Goal: Download file/media

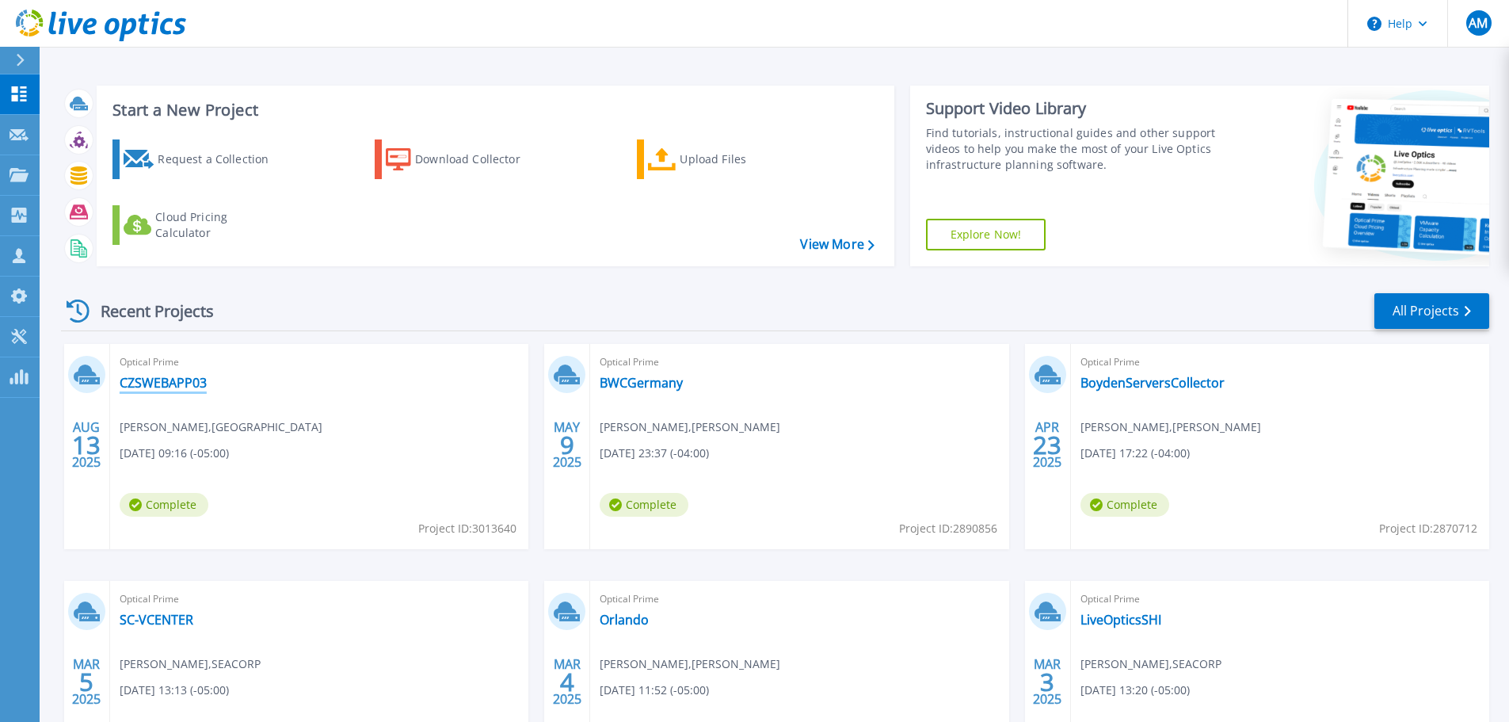
click at [174, 378] on link "CZSWEBAPP03" at bounding box center [163, 383] width 87 height 16
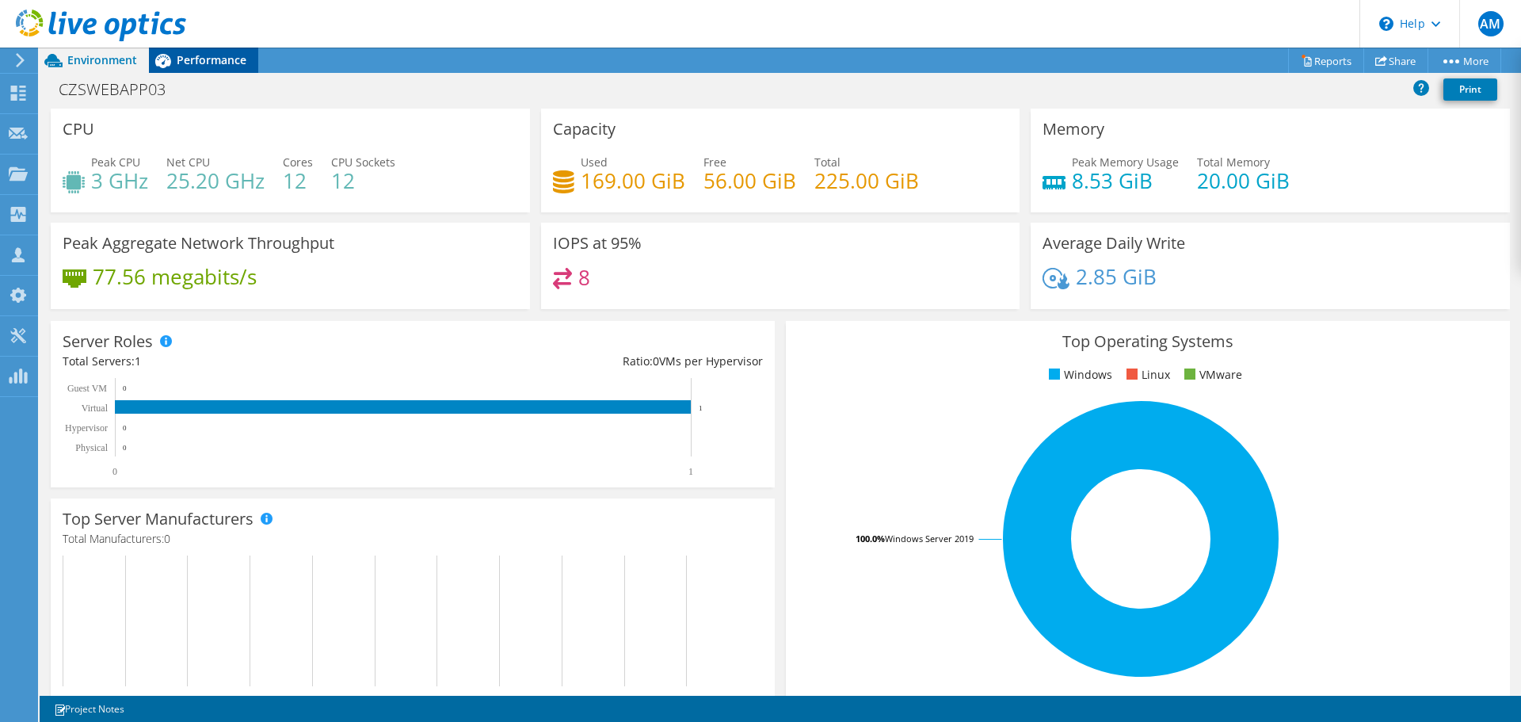
click at [194, 63] on span "Performance" at bounding box center [212, 59] width 70 height 15
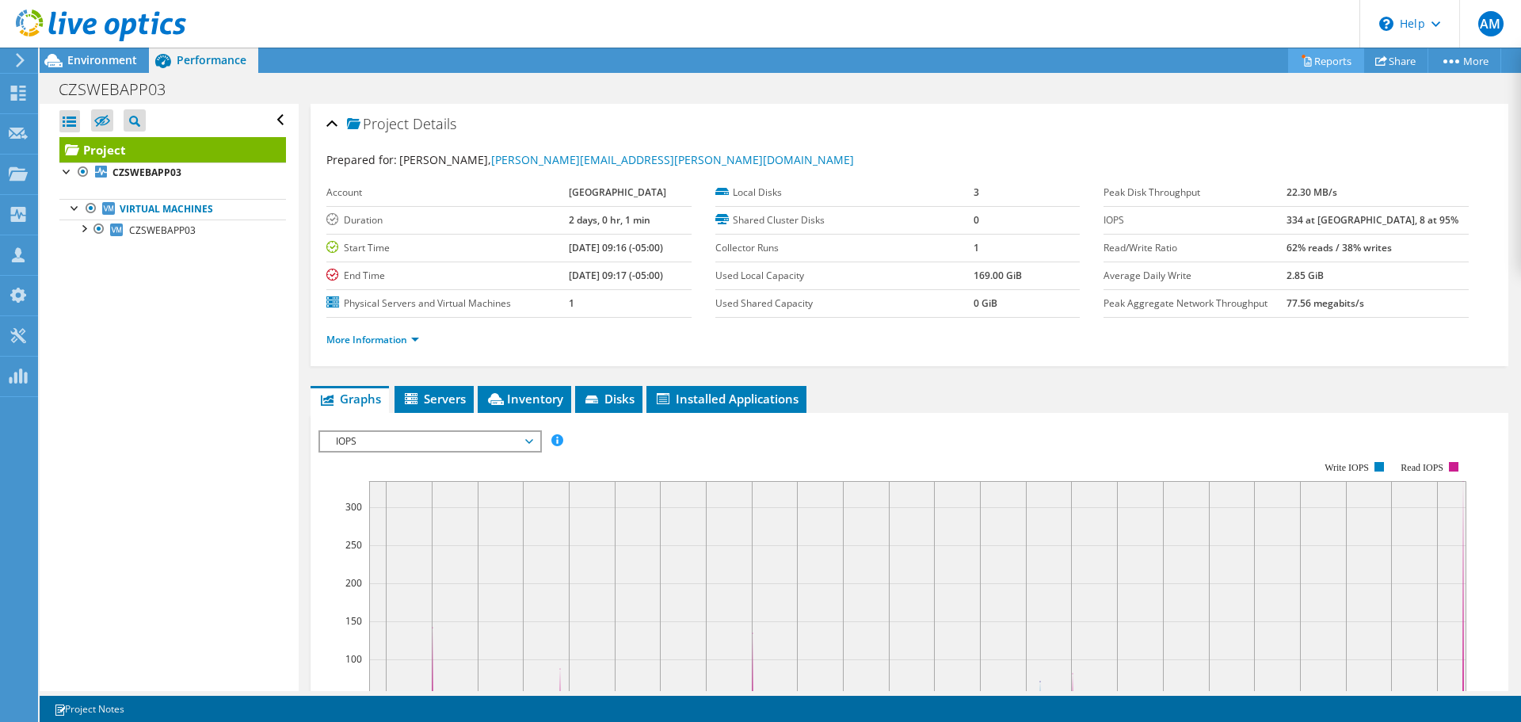
click at [1338, 65] on link "Reports" at bounding box center [1326, 60] width 76 height 25
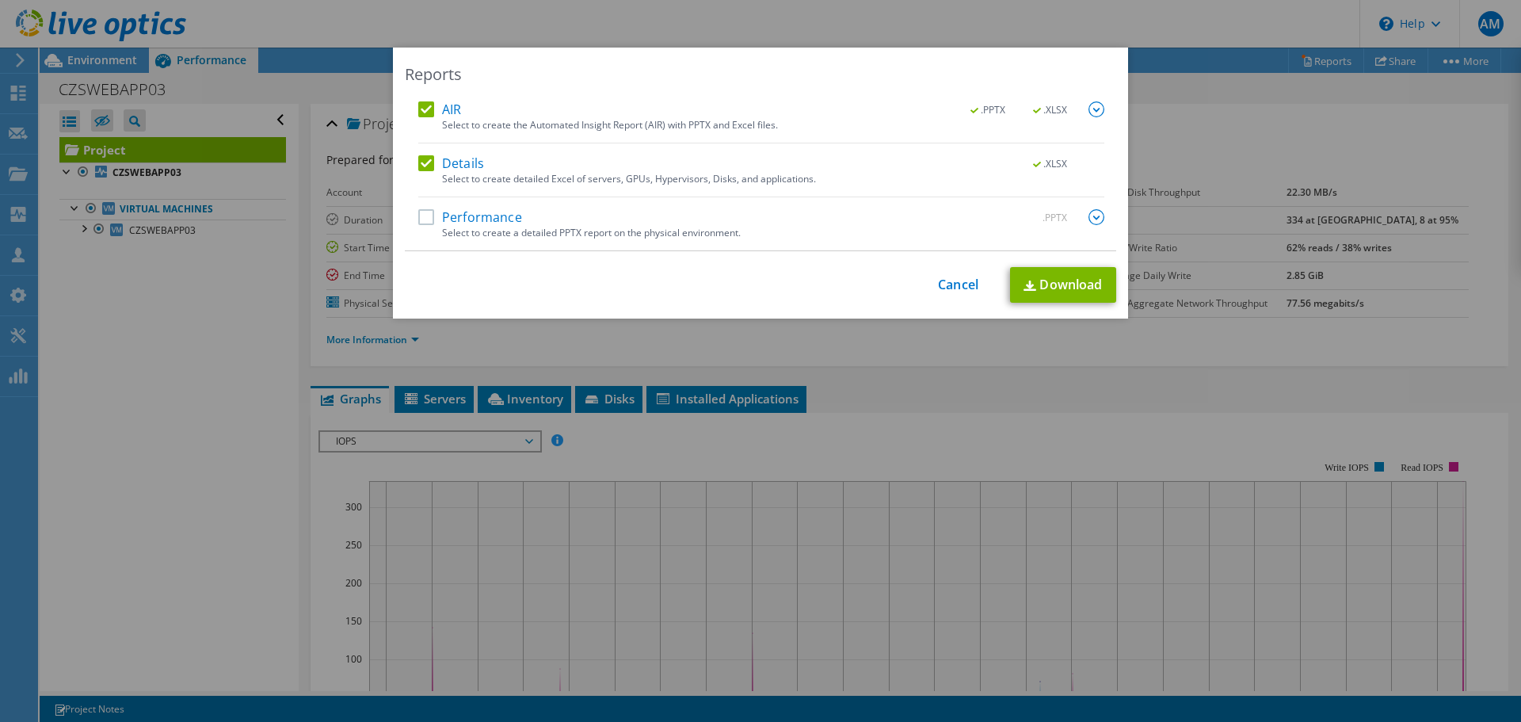
click at [436, 216] on label "Performance" at bounding box center [470, 217] width 104 height 16
click at [0, 0] on input "Performance" at bounding box center [0, 0] width 0 height 0
click at [1032, 281] on link "Download" at bounding box center [1063, 285] width 106 height 36
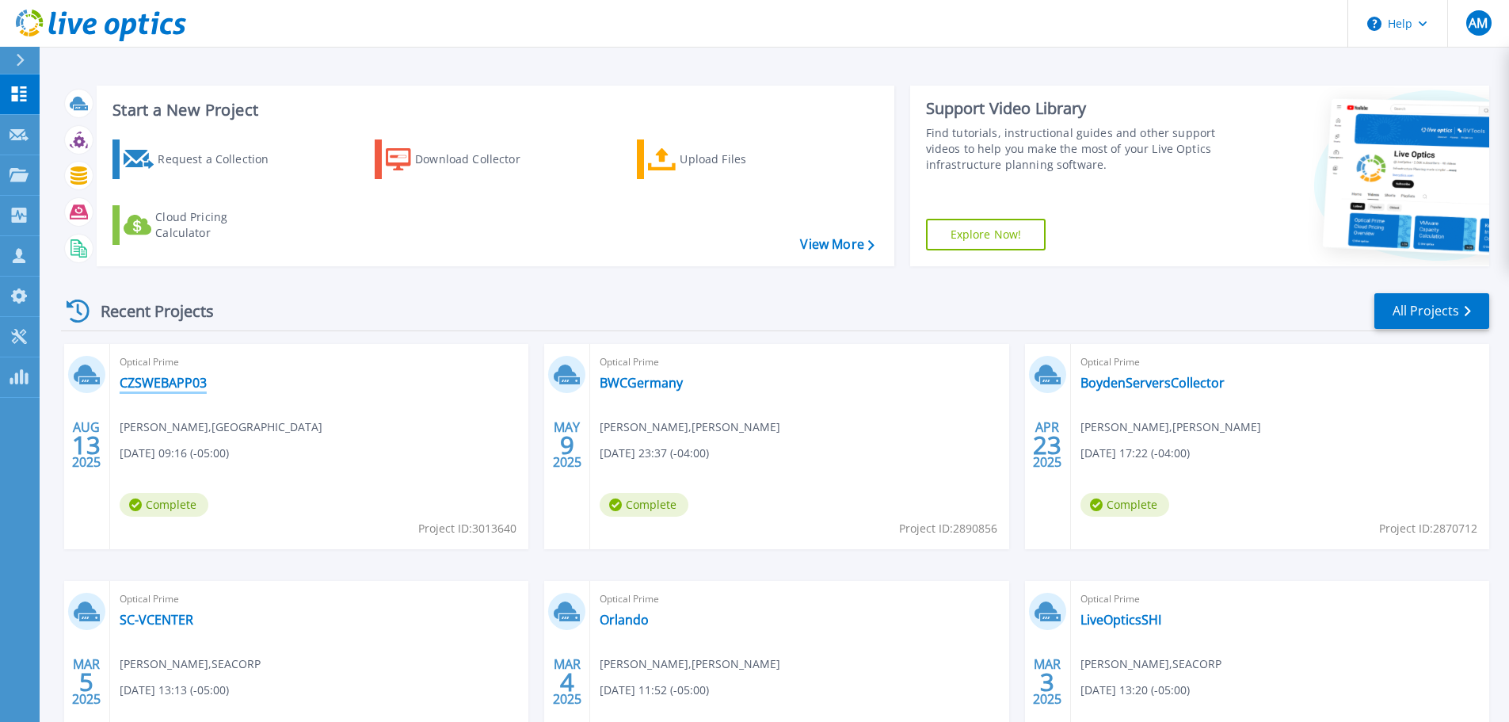
click at [189, 382] on link "CZSWEBAPP03" at bounding box center [163, 383] width 87 height 16
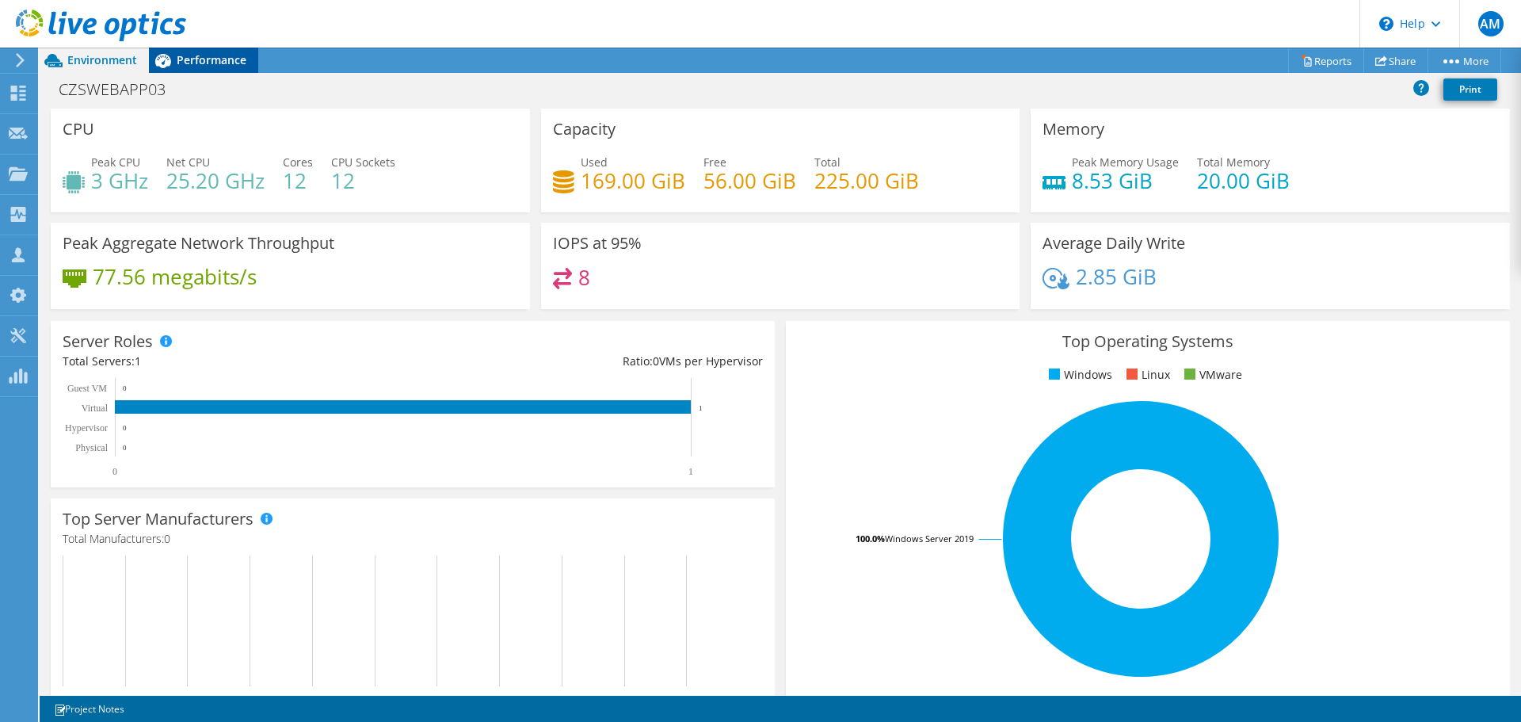
click at [221, 62] on span "Performance" at bounding box center [212, 59] width 70 height 15
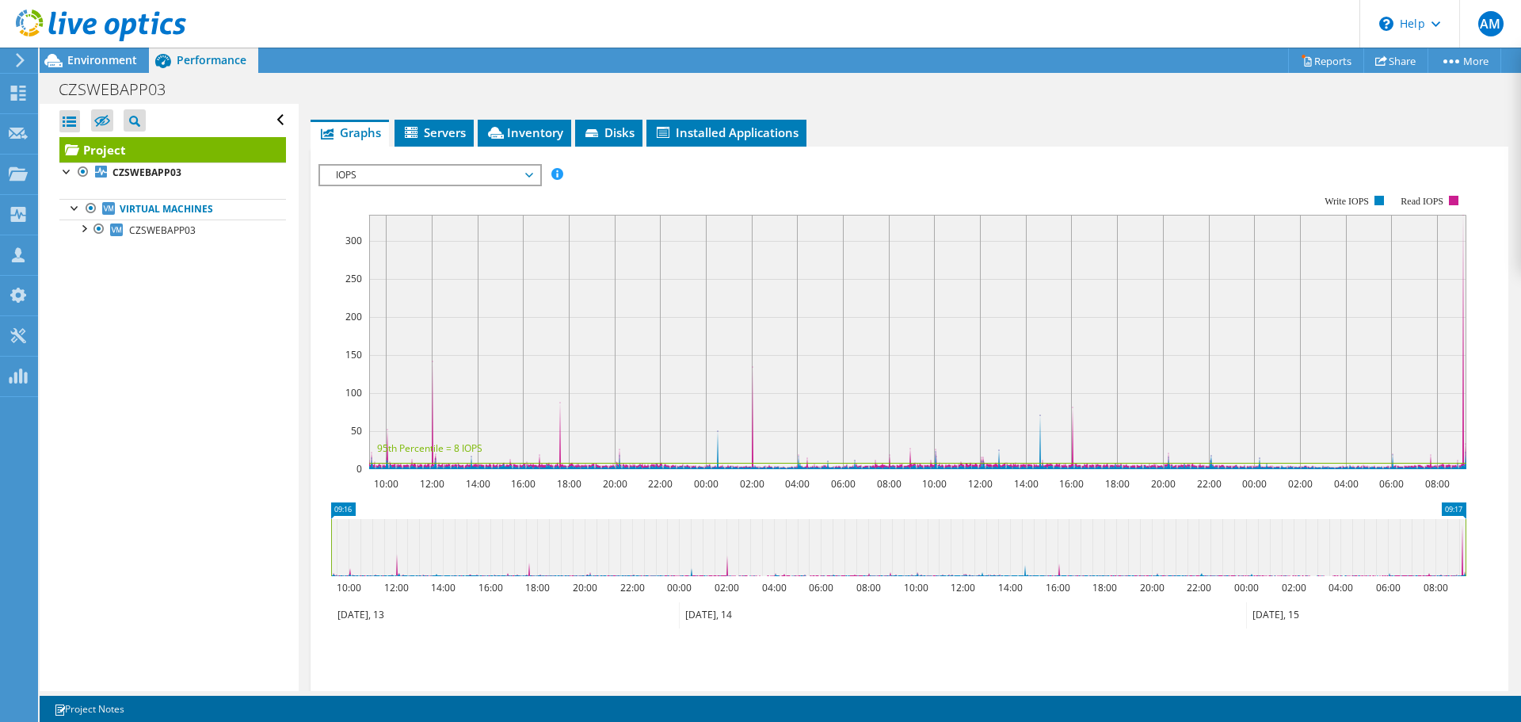
scroll to position [231, 0]
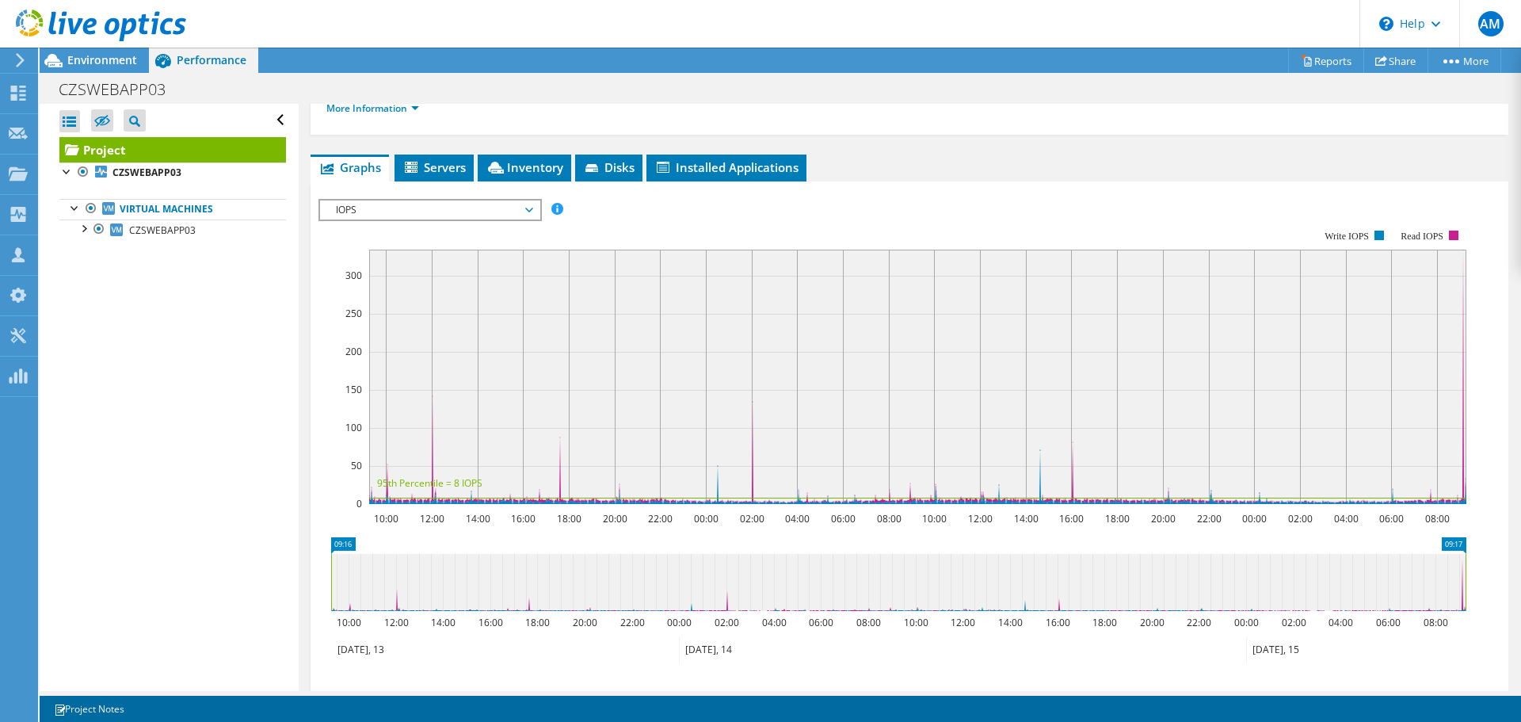
click at [399, 219] on div "IOPS IOPS Disk Throughput IO Size Latency Queue Depth CPU Percentage Memory Pag…" at bounding box center [430, 210] width 223 height 22
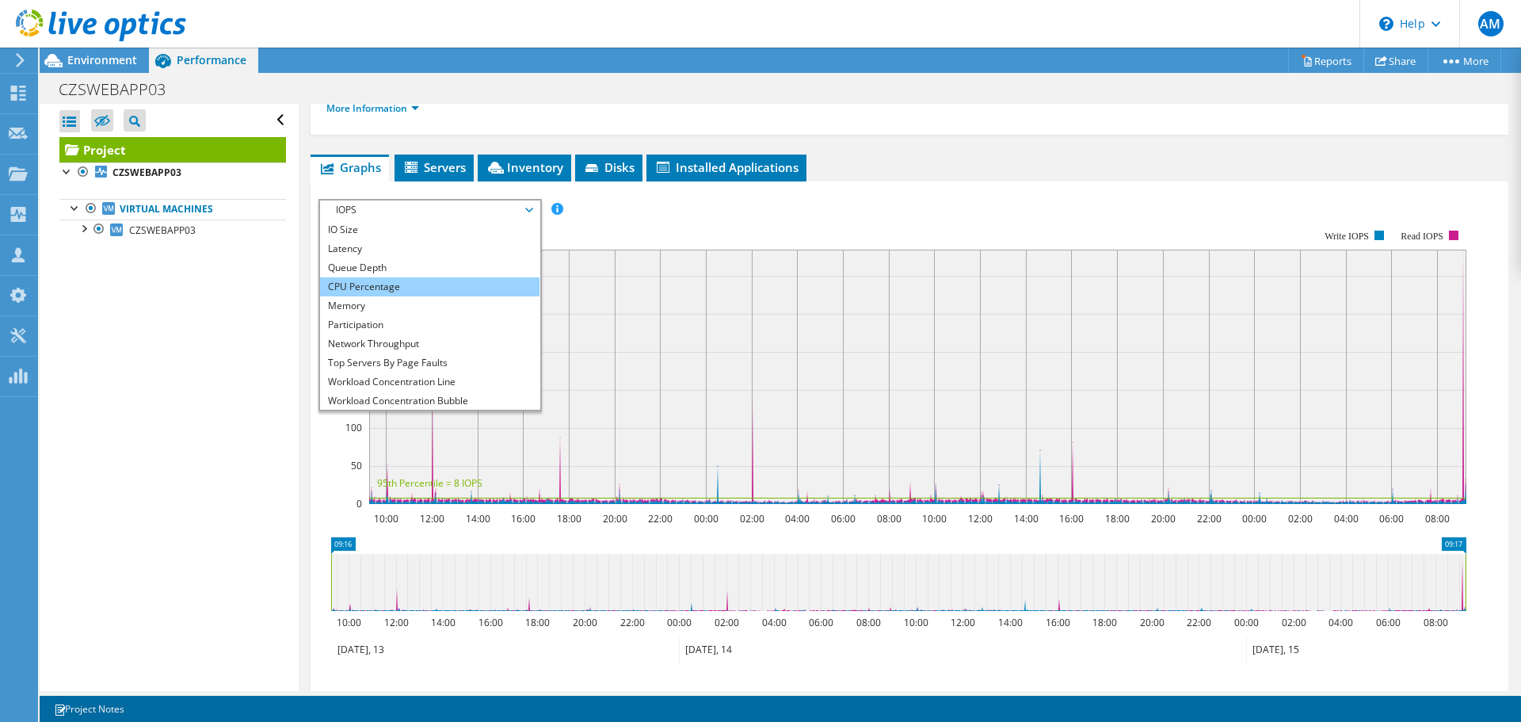
scroll to position [57, 0]
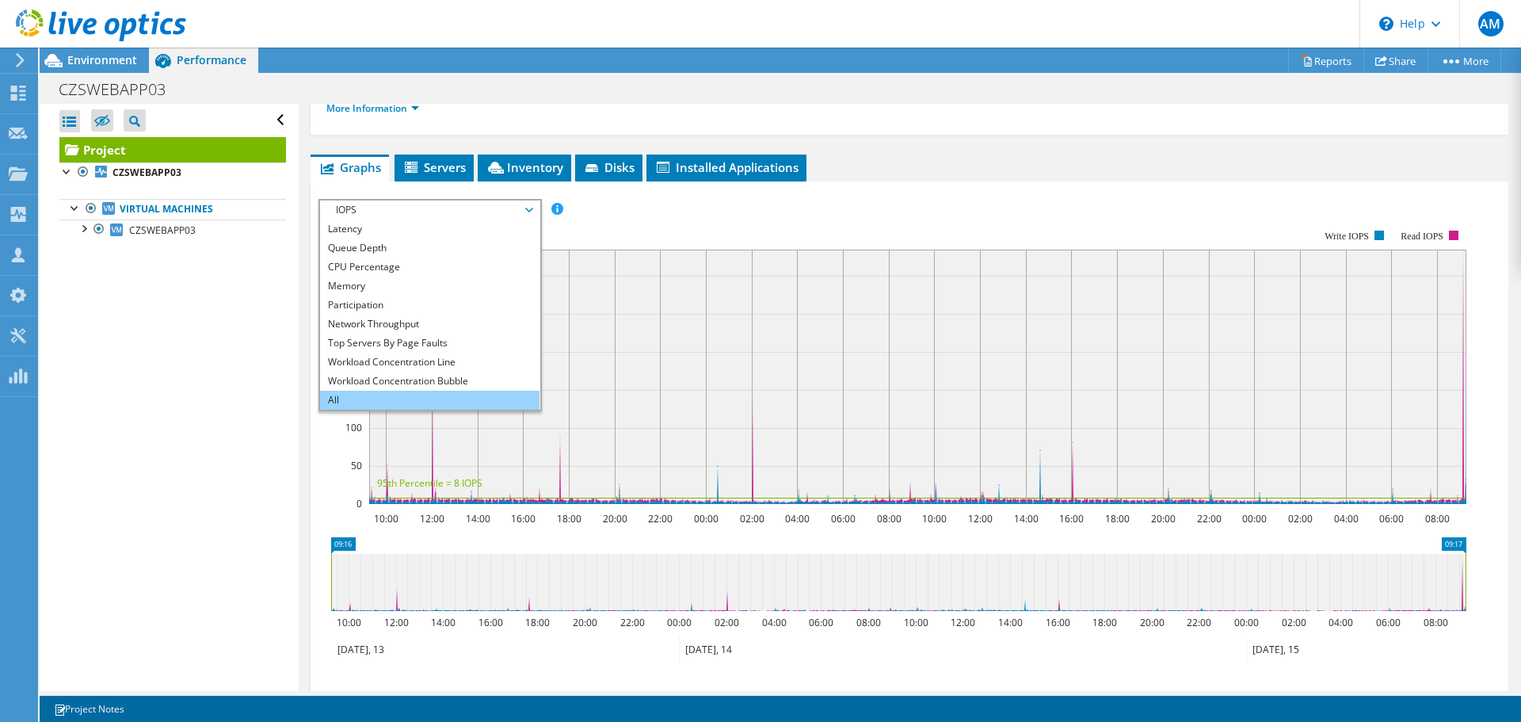
click at [433, 402] on li "All" at bounding box center [429, 400] width 219 height 19
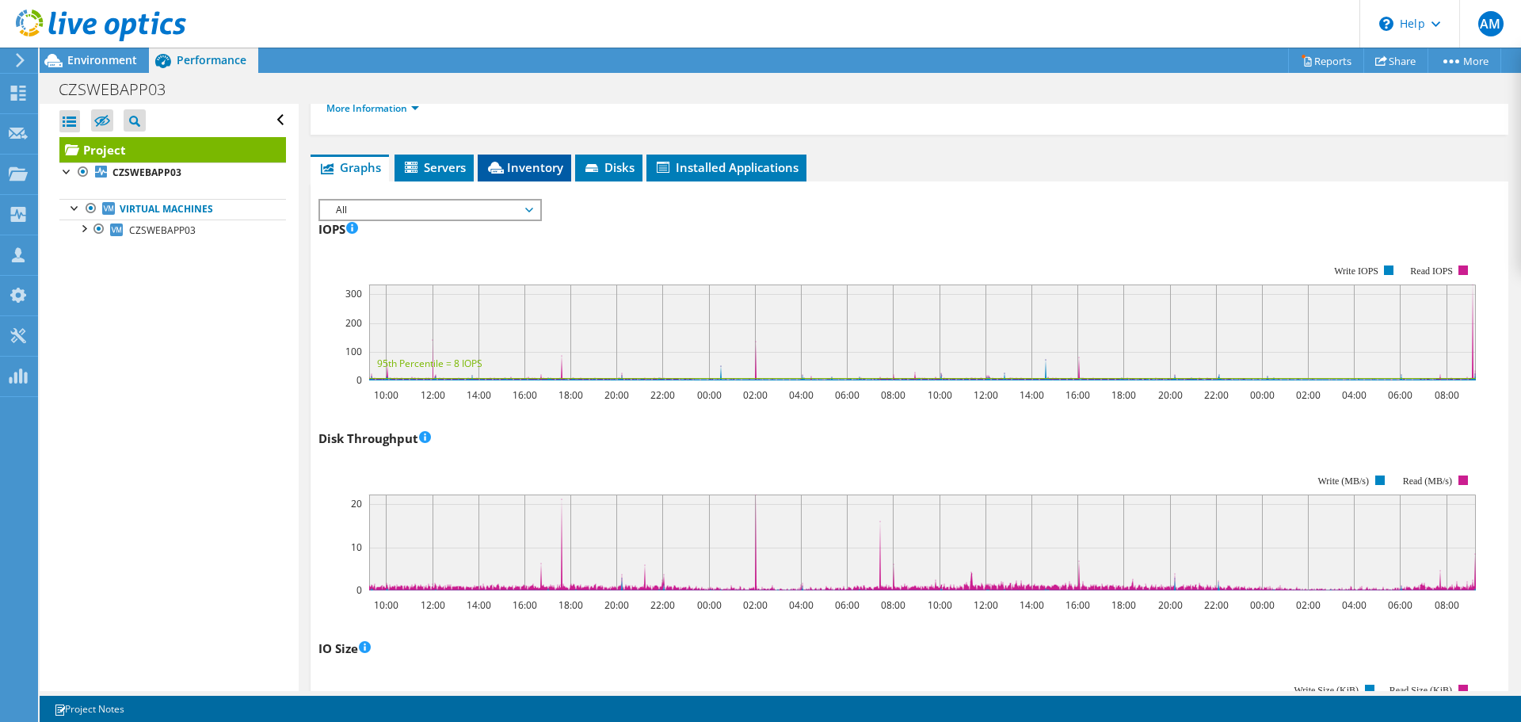
click at [523, 176] on li "Inventory" at bounding box center [524, 168] width 93 height 27
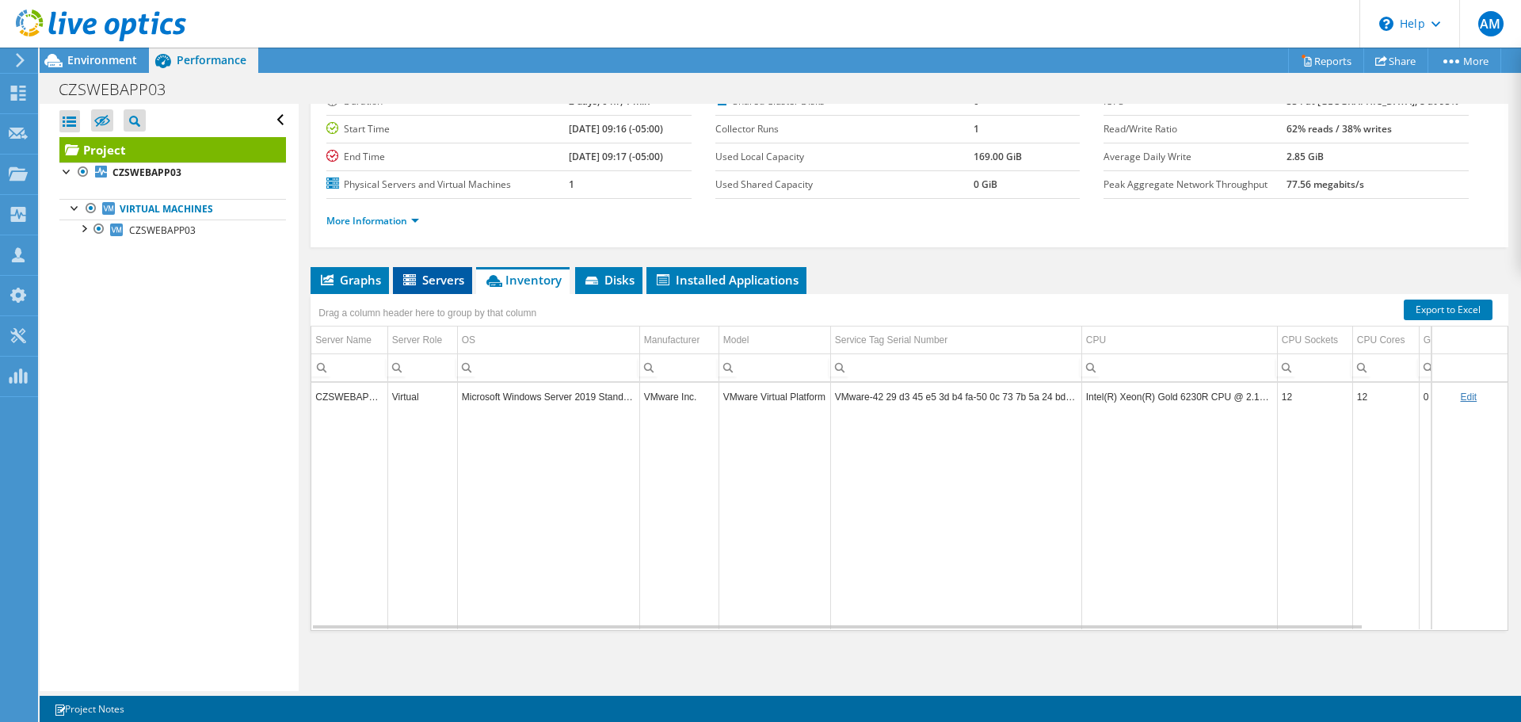
click at [459, 270] on li "Servers" at bounding box center [432, 280] width 79 height 27
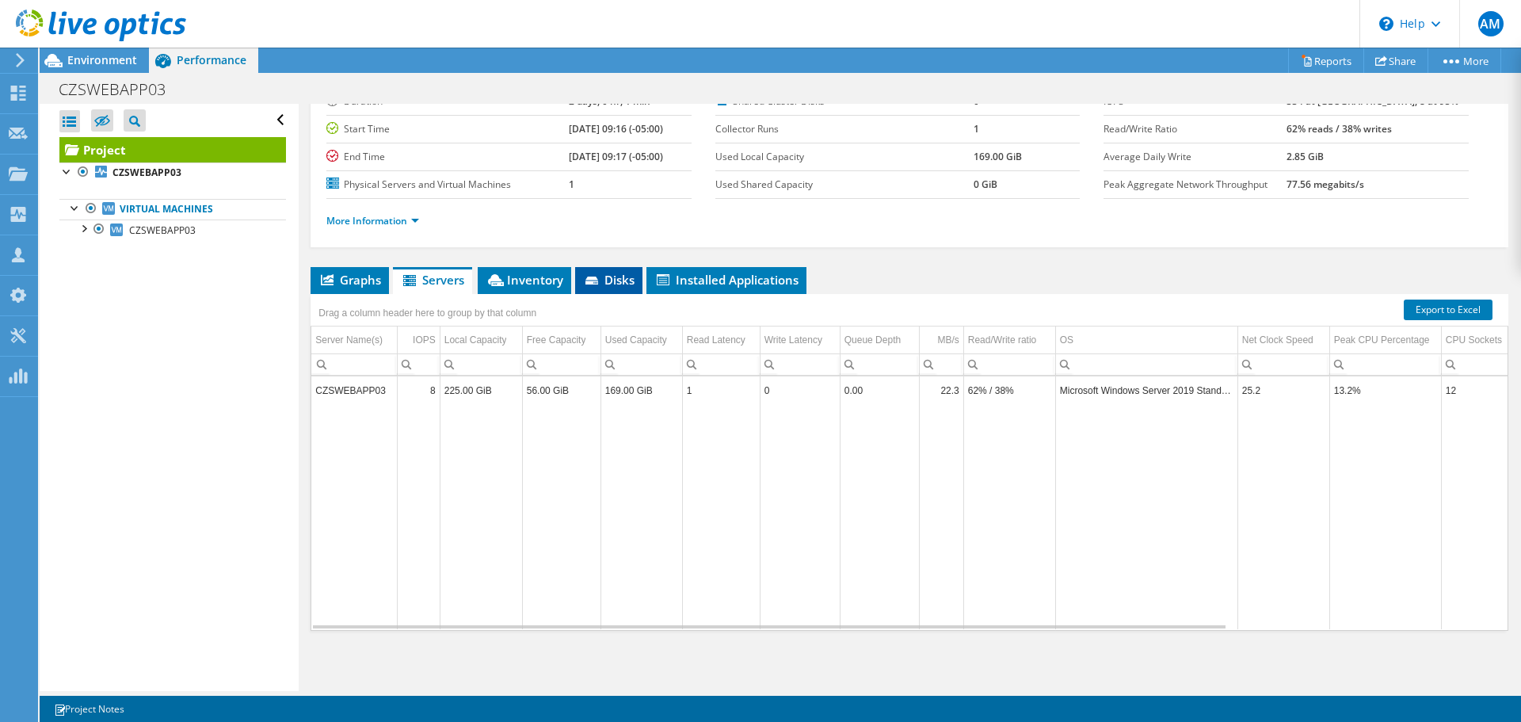
click at [634, 278] on span "Disks" at bounding box center [609, 280] width 52 height 16
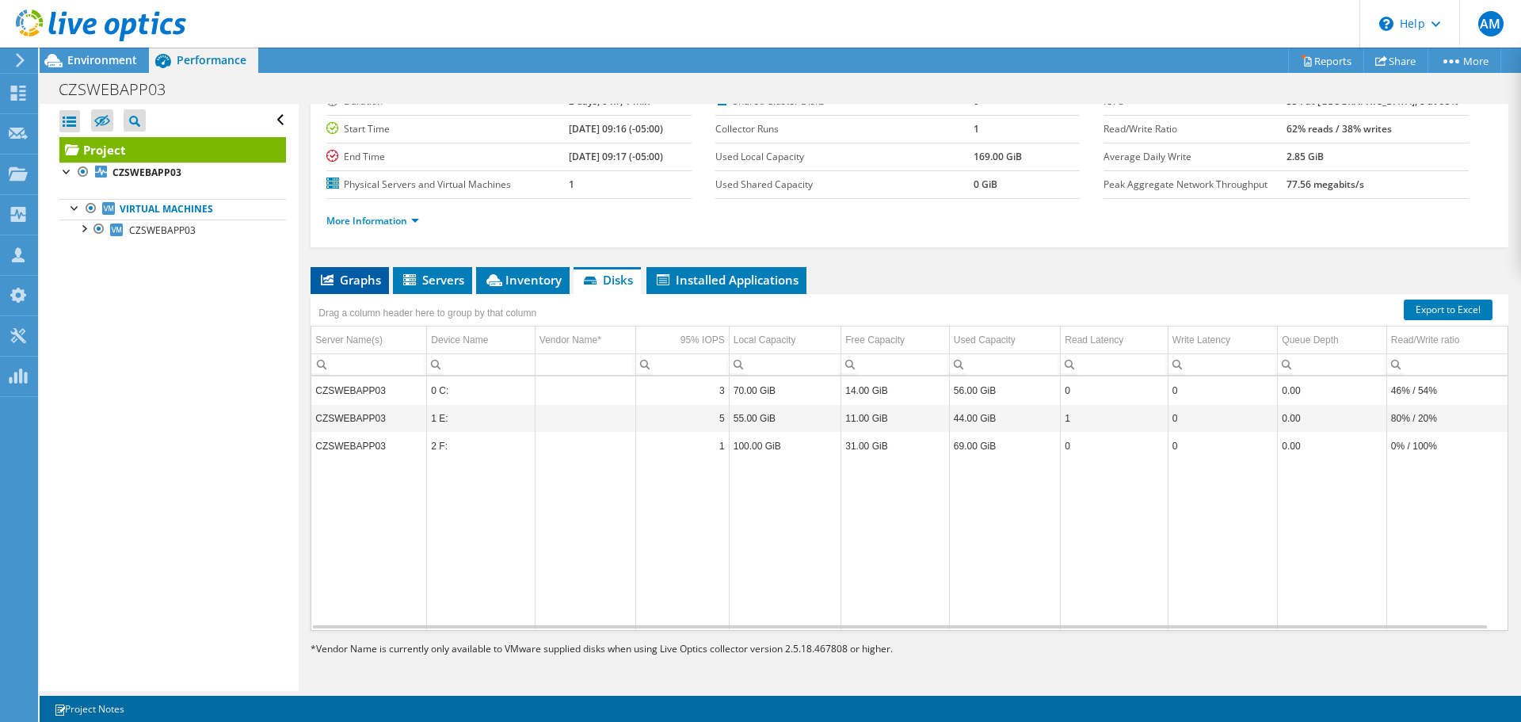
click at [332, 281] on icon at bounding box center [327, 279] width 13 height 11
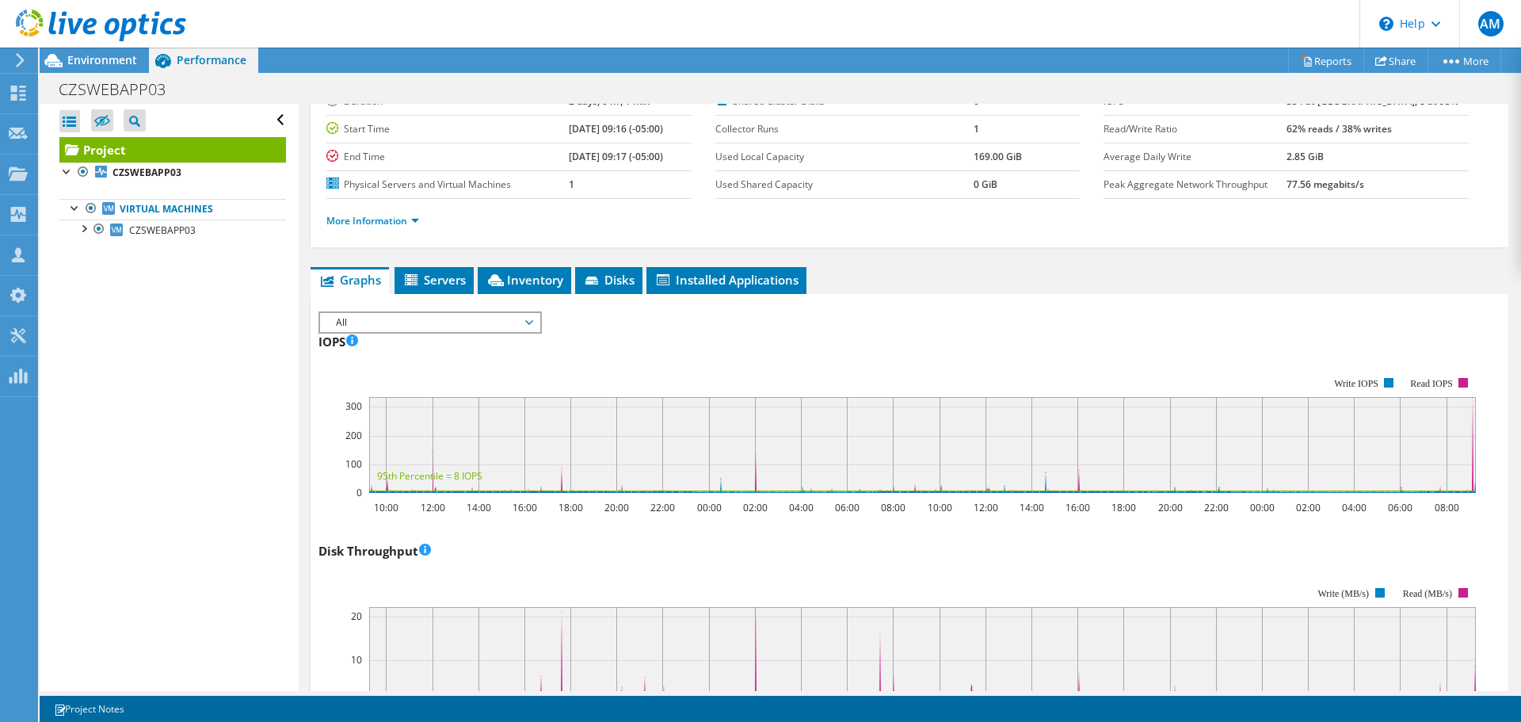
scroll to position [231, 0]
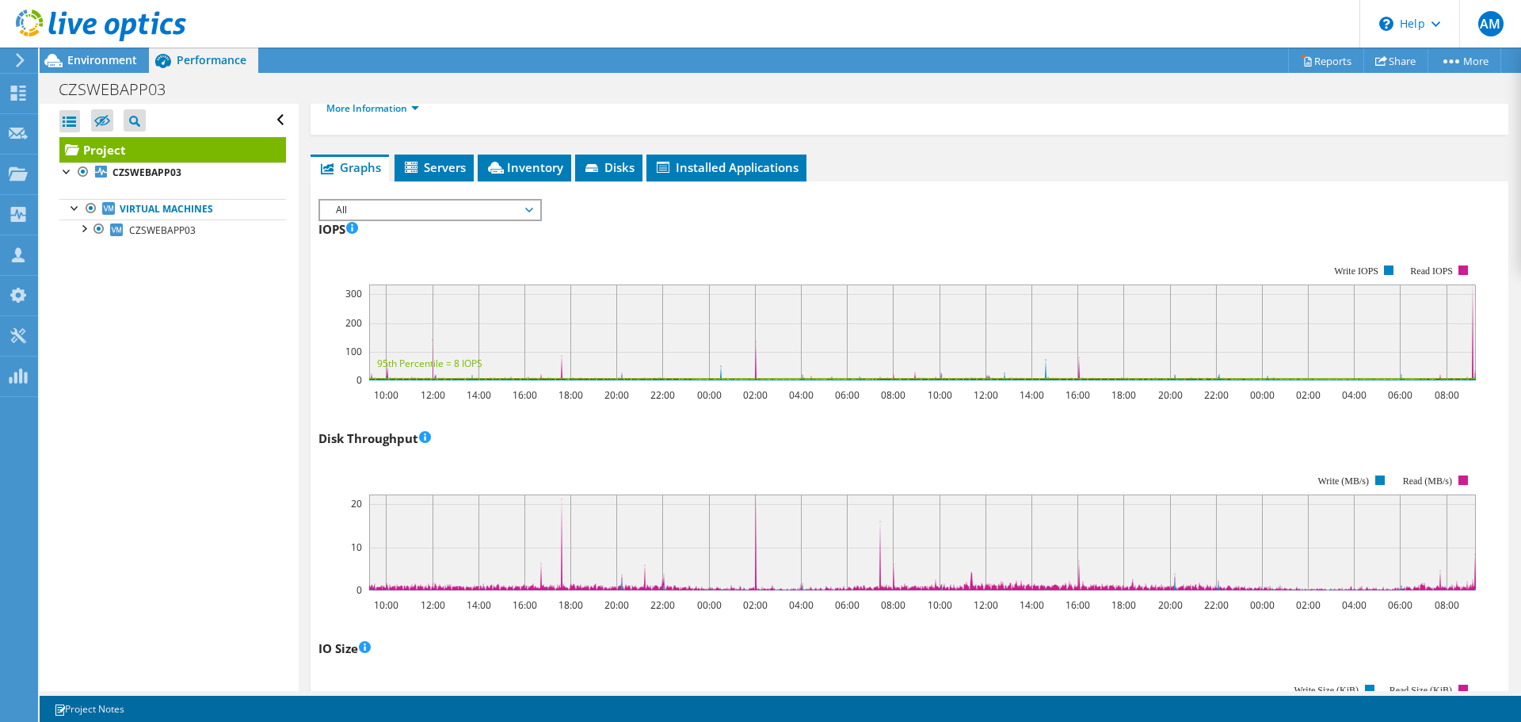
click at [403, 214] on span "All" at bounding box center [430, 209] width 204 height 19
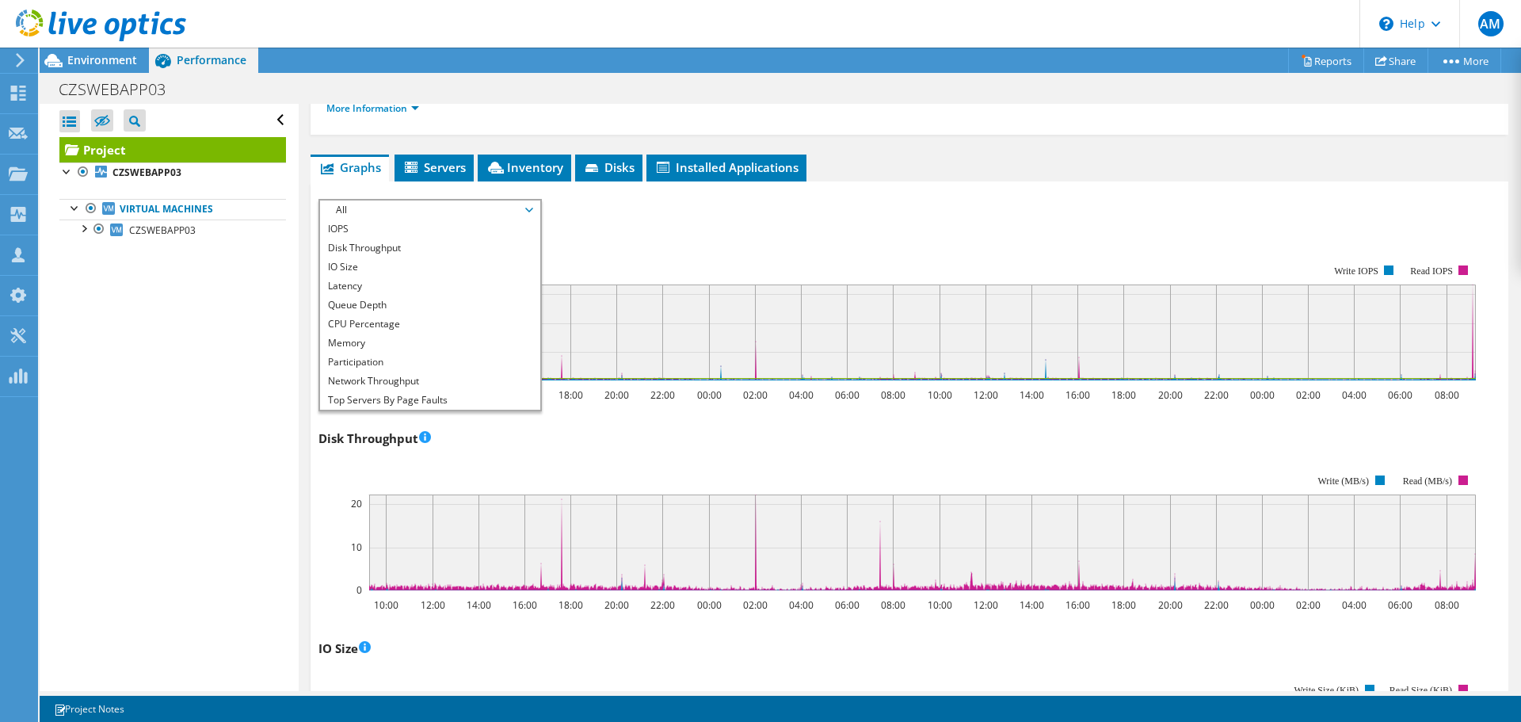
scroll to position [0, 0]
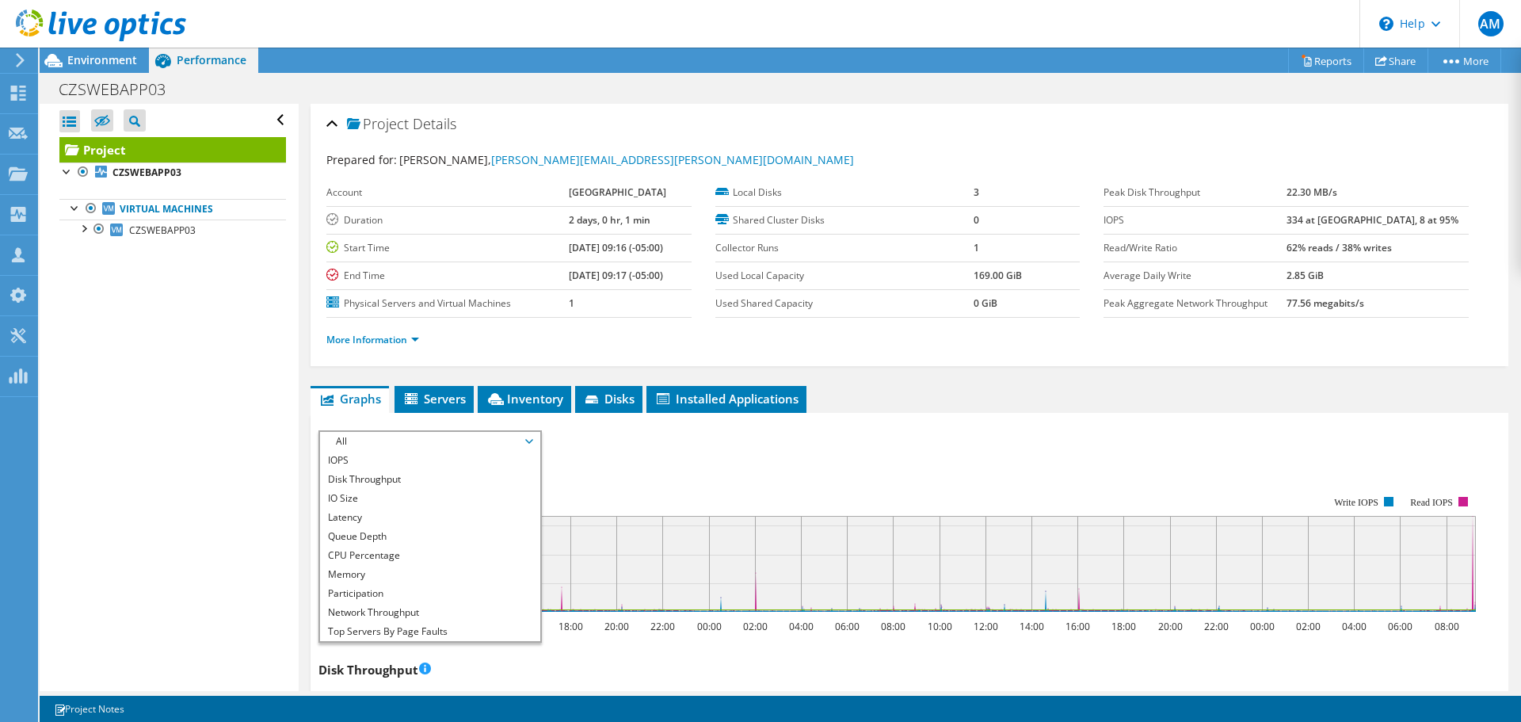
drag, startPoint x: 410, startPoint y: 464, endPoint x: 770, endPoint y: 467, distance: 359.7
click at [410, 464] on li "IOPS" at bounding box center [429, 460] width 219 height 19
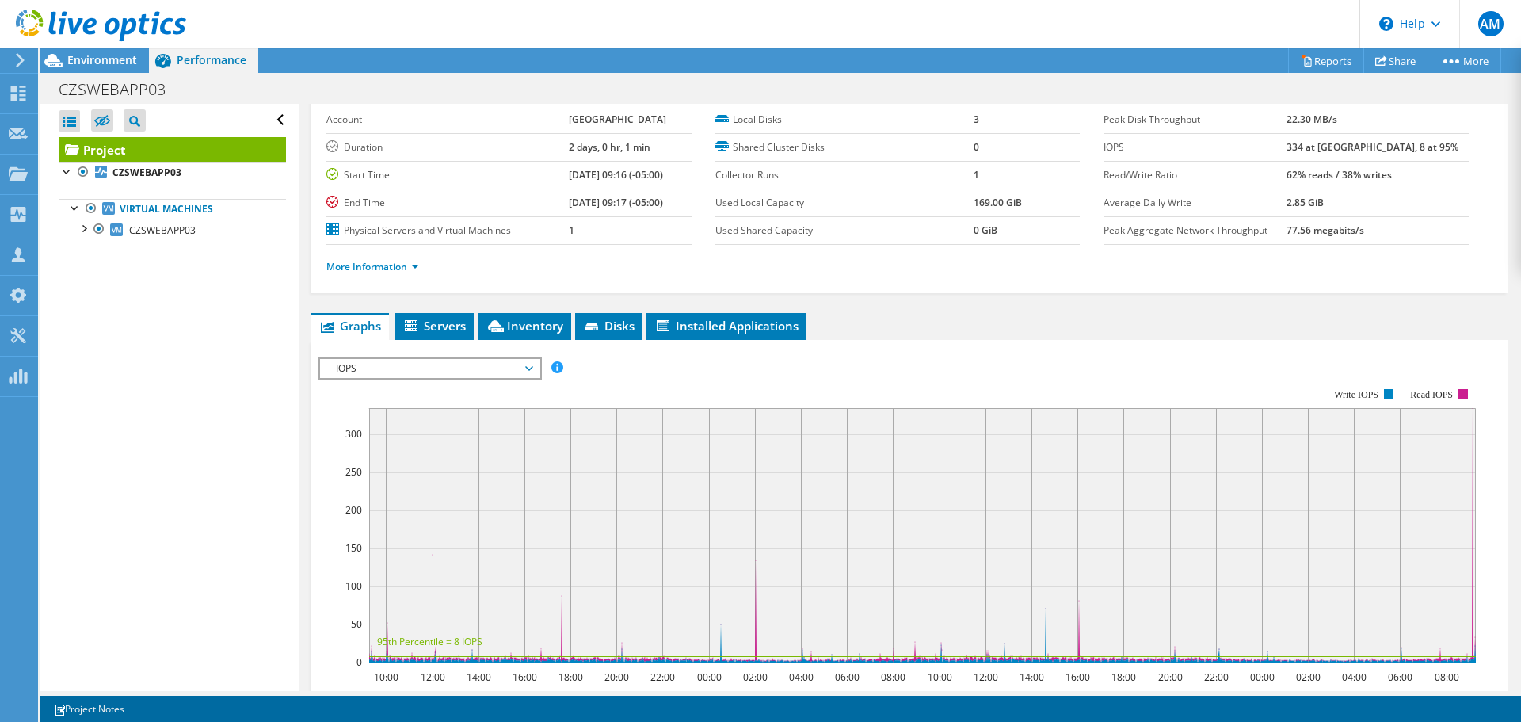
scroll to position [158, 0]
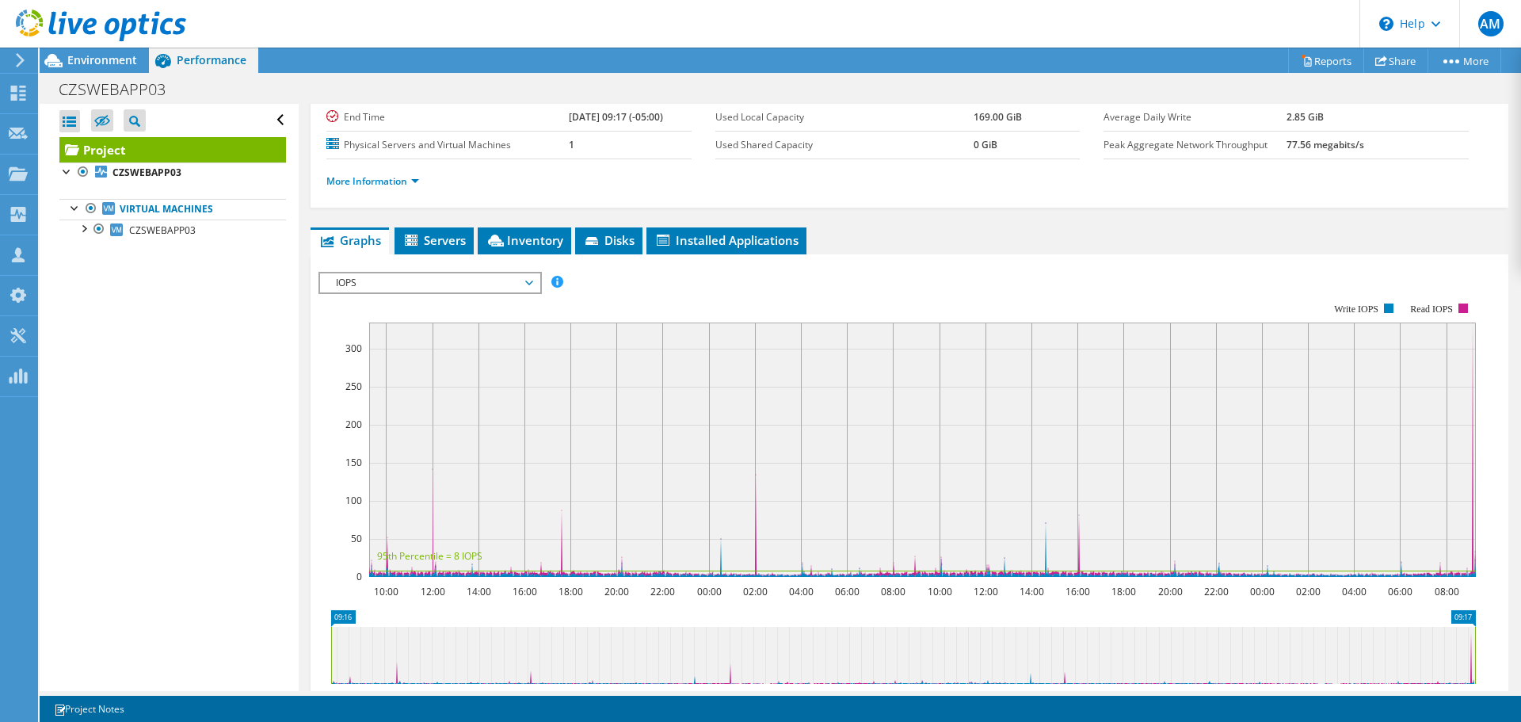
click at [451, 293] on div "IOPS IOPS Disk Throughput IO Size Latency Queue Depth CPU Percentage Memory Pag…" at bounding box center [430, 283] width 223 height 22
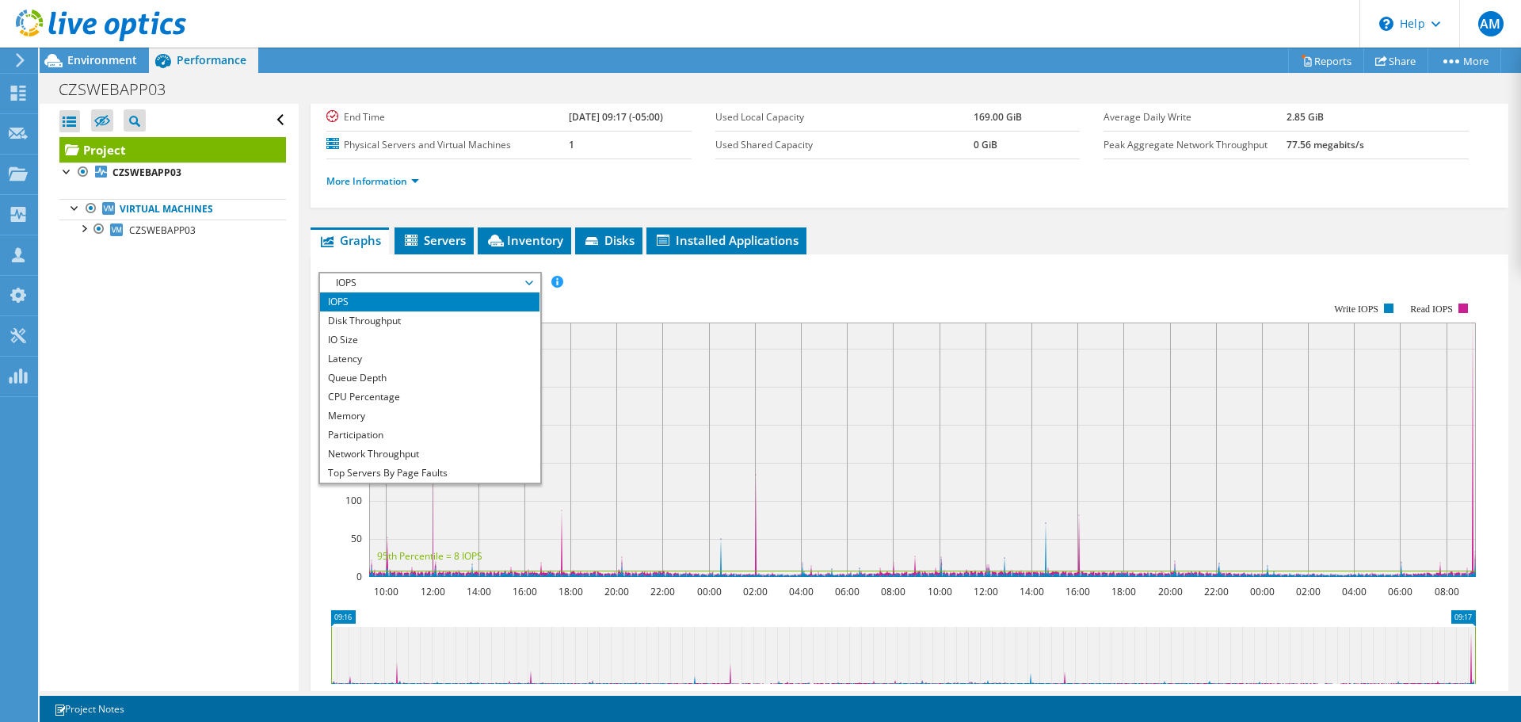
click at [406, 275] on span "IOPS" at bounding box center [430, 282] width 204 height 19
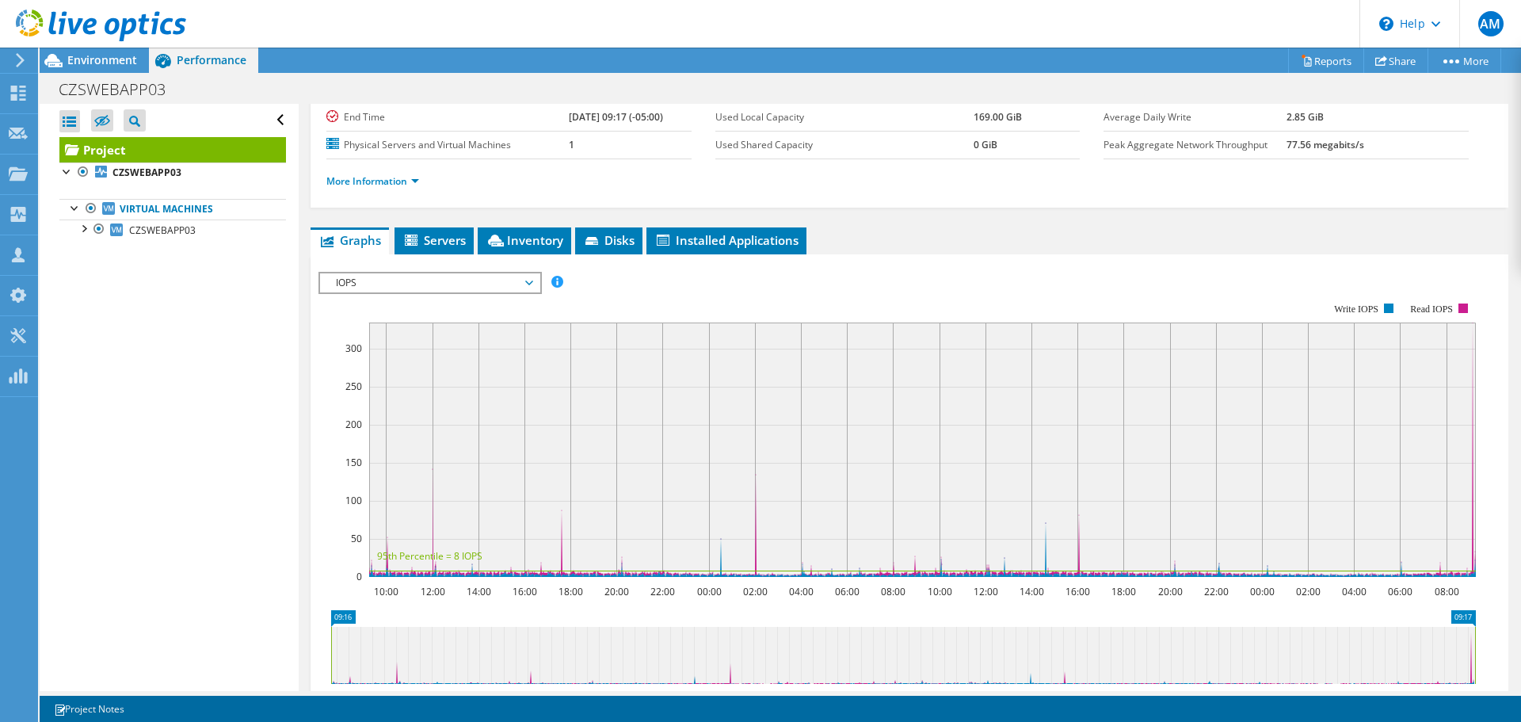
click at [341, 283] on span "IOPS" at bounding box center [430, 282] width 204 height 19
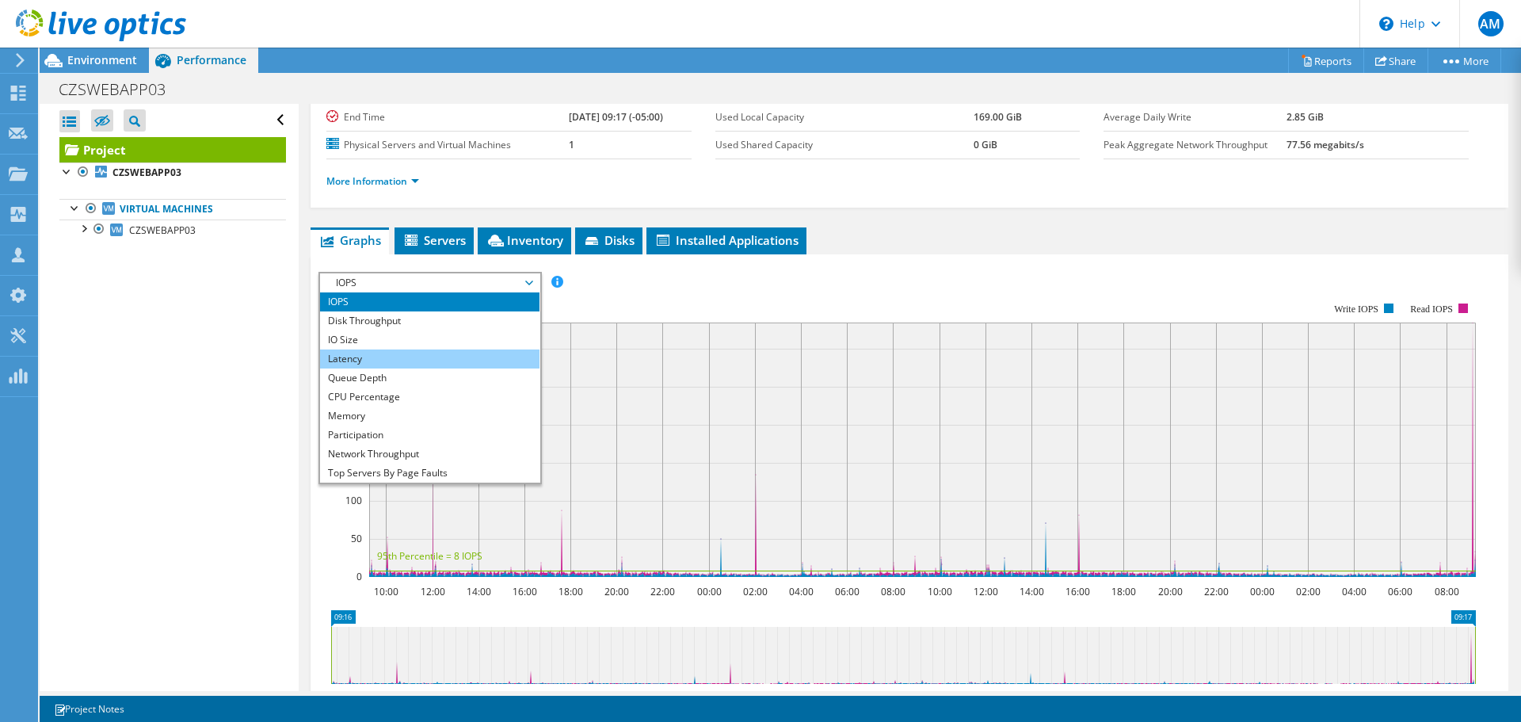
click at [415, 361] on li "Latency" at bounding box center [429, 358] width 219 height 19
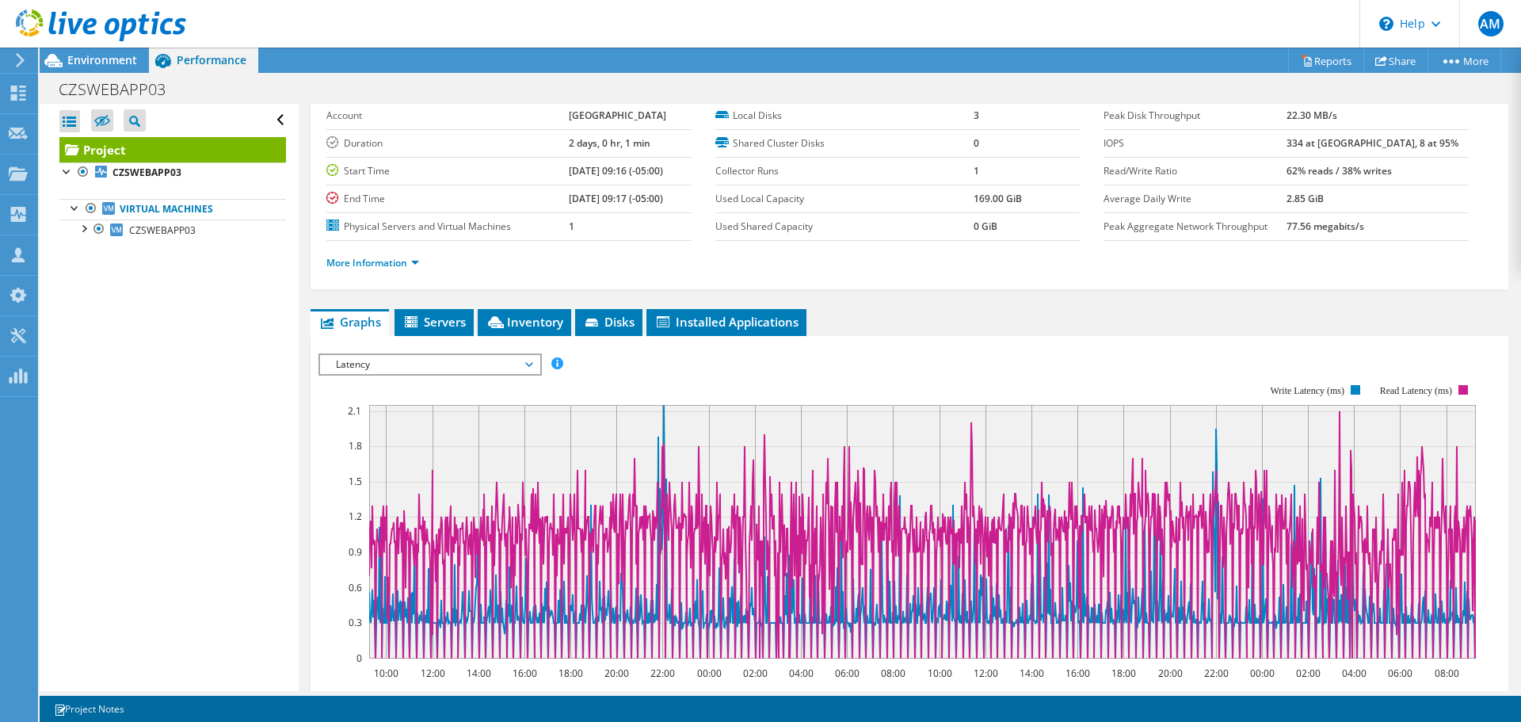
scroll to position [0, 0]
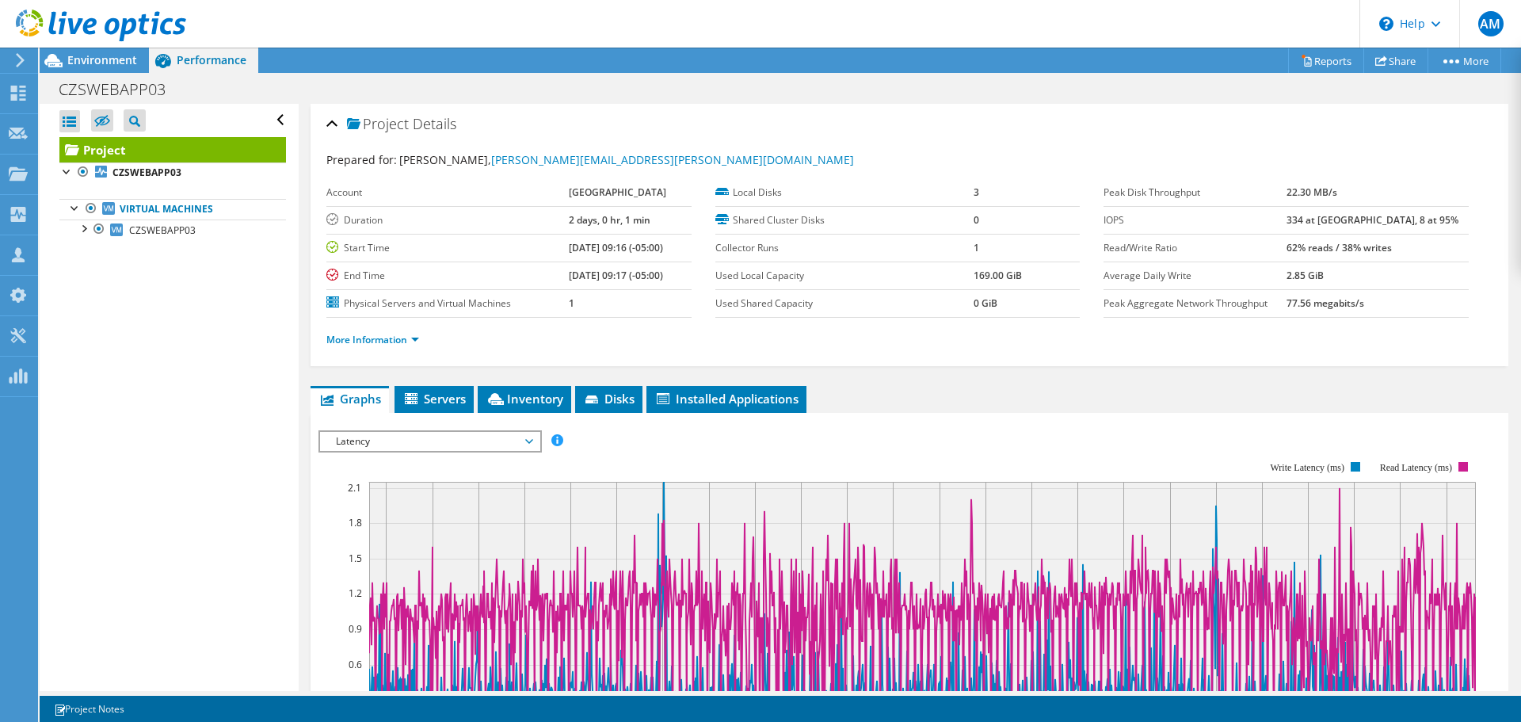
click at [509, 440] on span "Latency" at bounding box center [430, 441] width 204 height 19
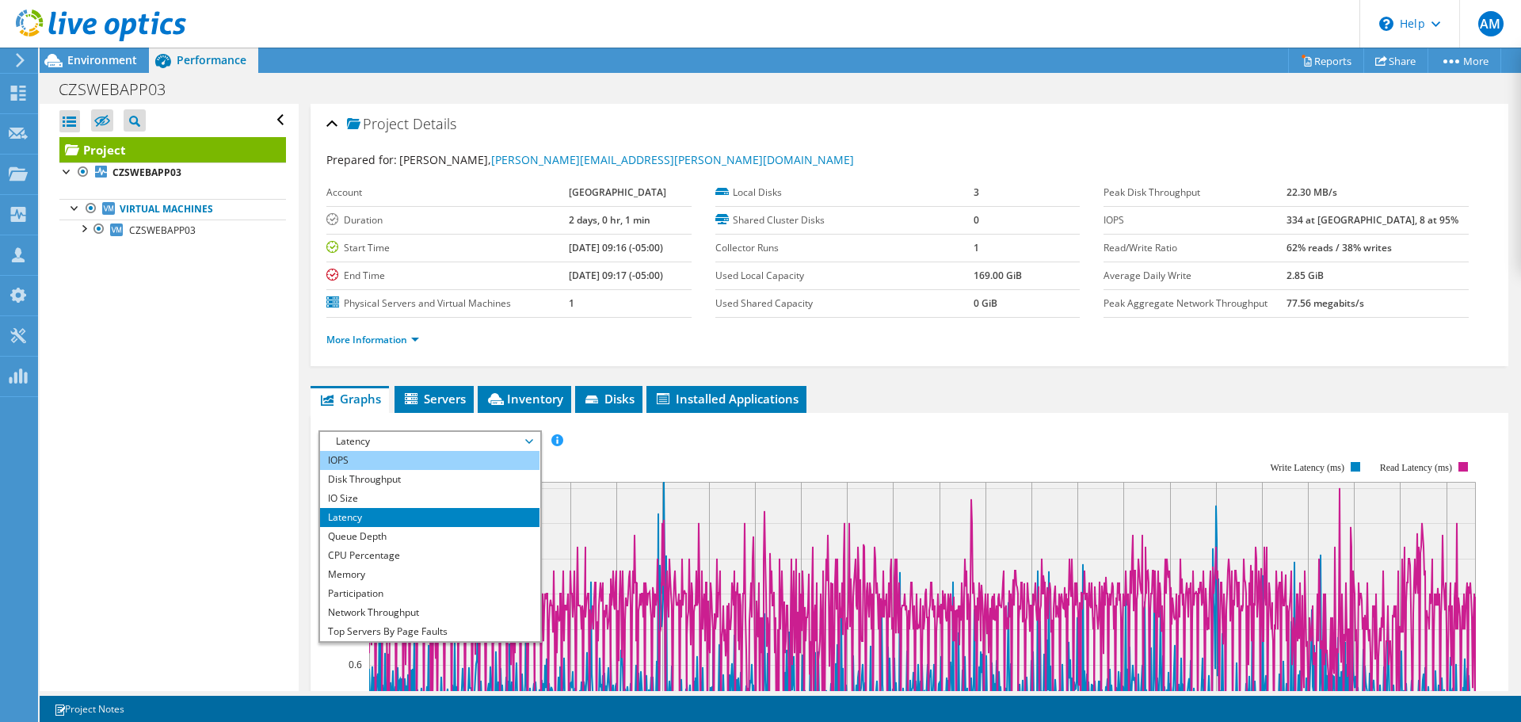
scroll to position [79, 0]
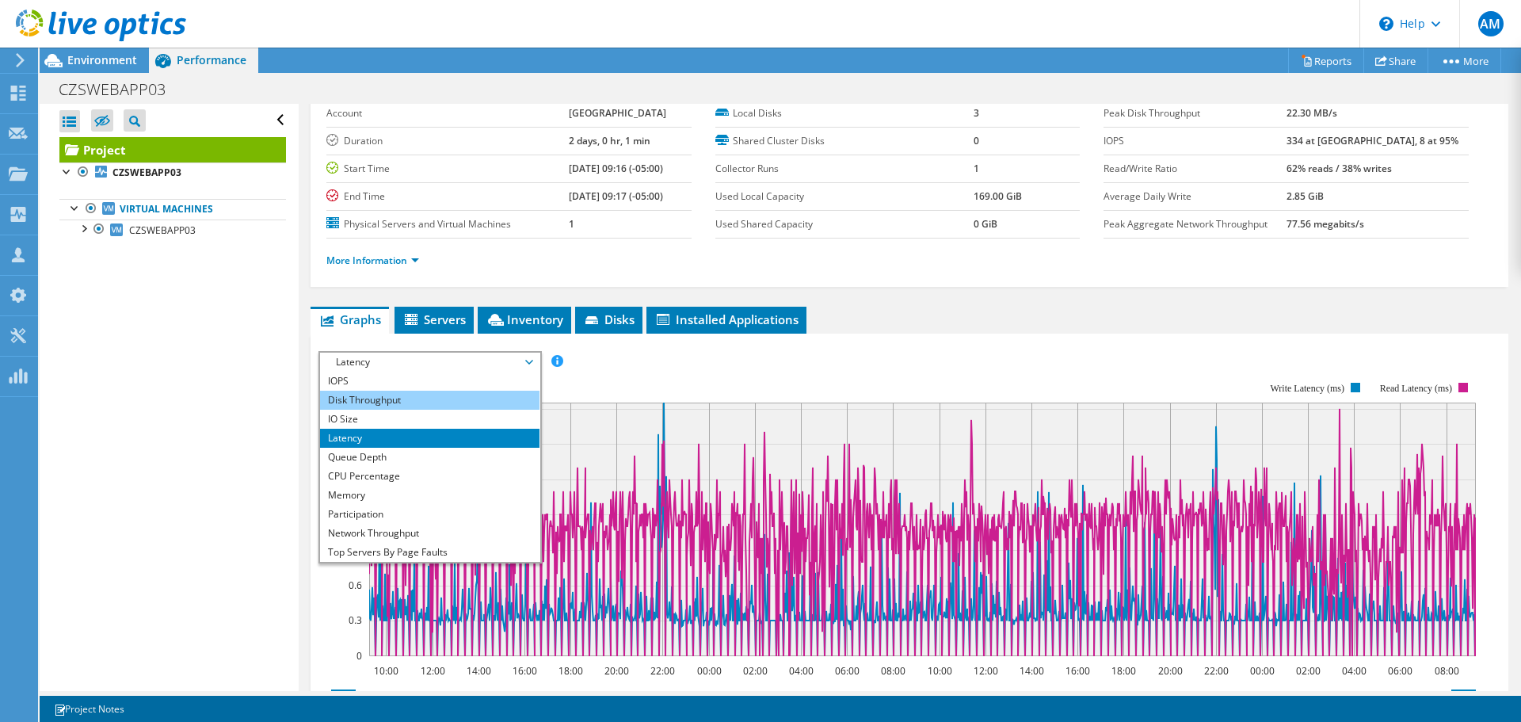
click at [367, 396] on li "Disk Throughput" at bounding box center [429, 400] width 219 height 19
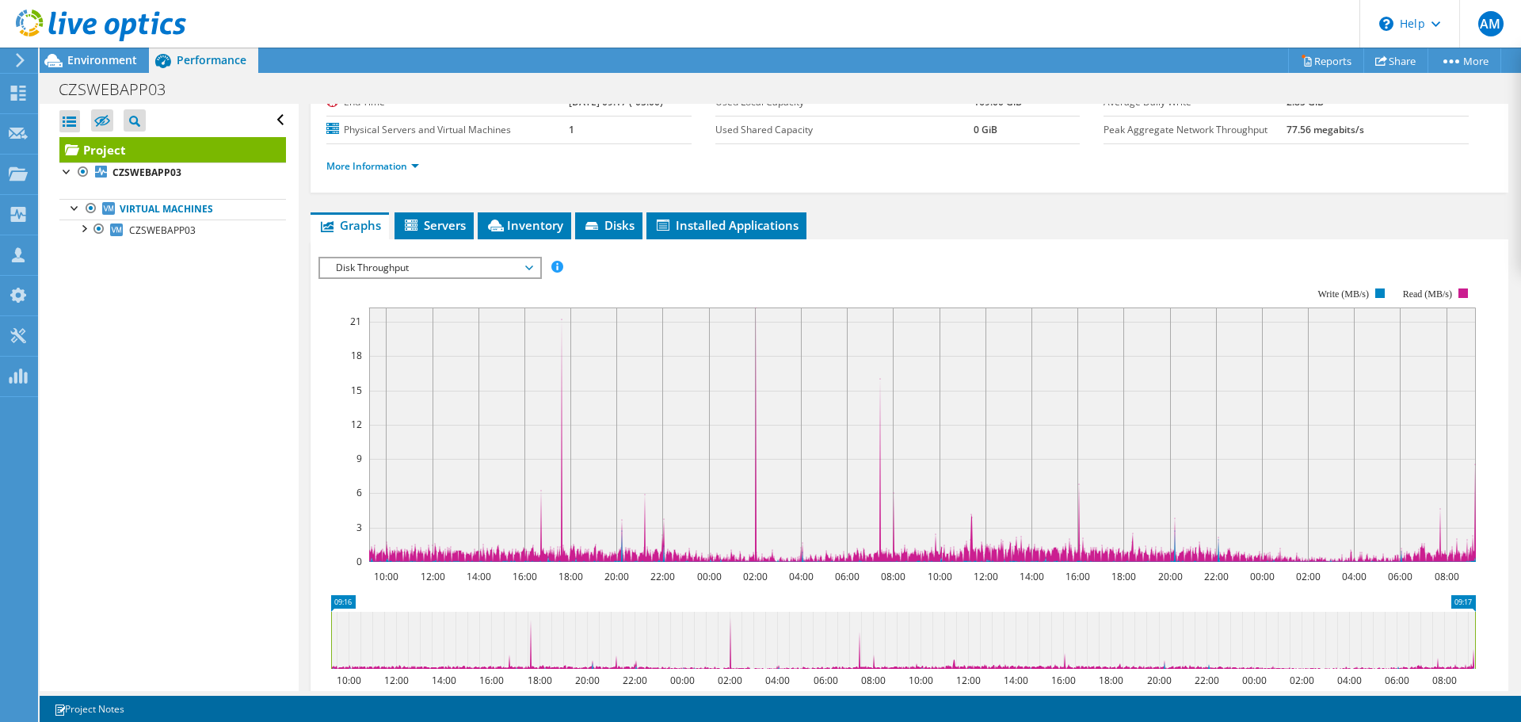
scroll to position [238, 0]
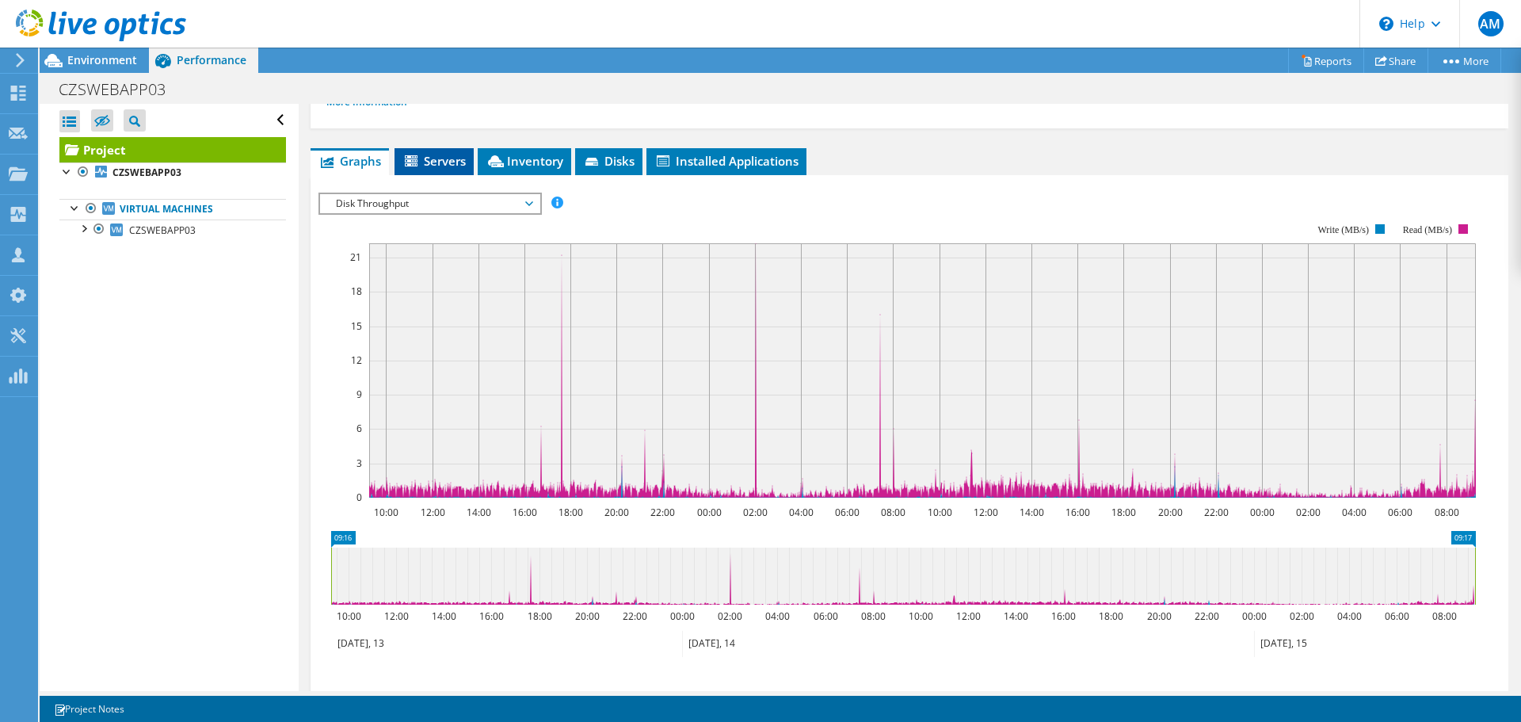
click at [456, 168] on span "Servers" at bounding box center [434, 161] width 63 height 16
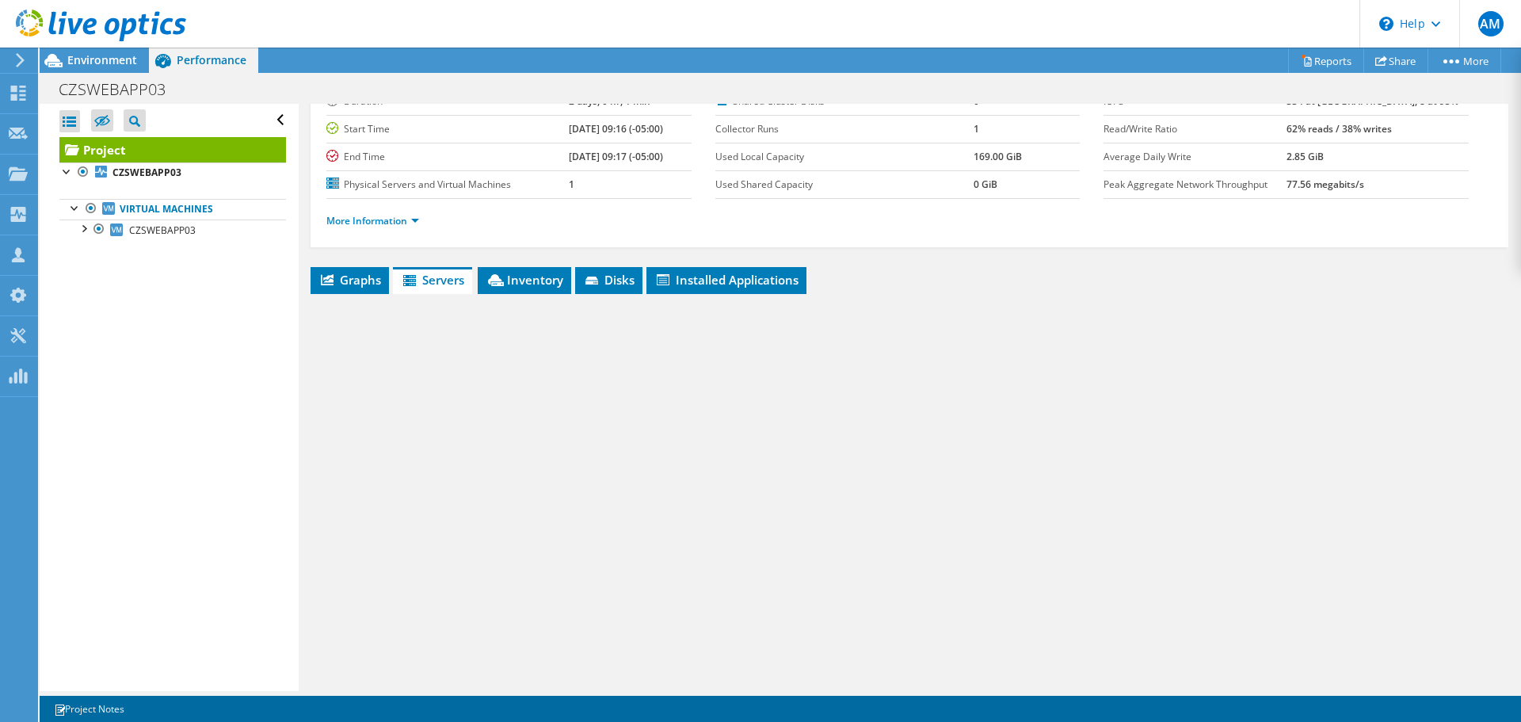
scroll to position [119, 0]
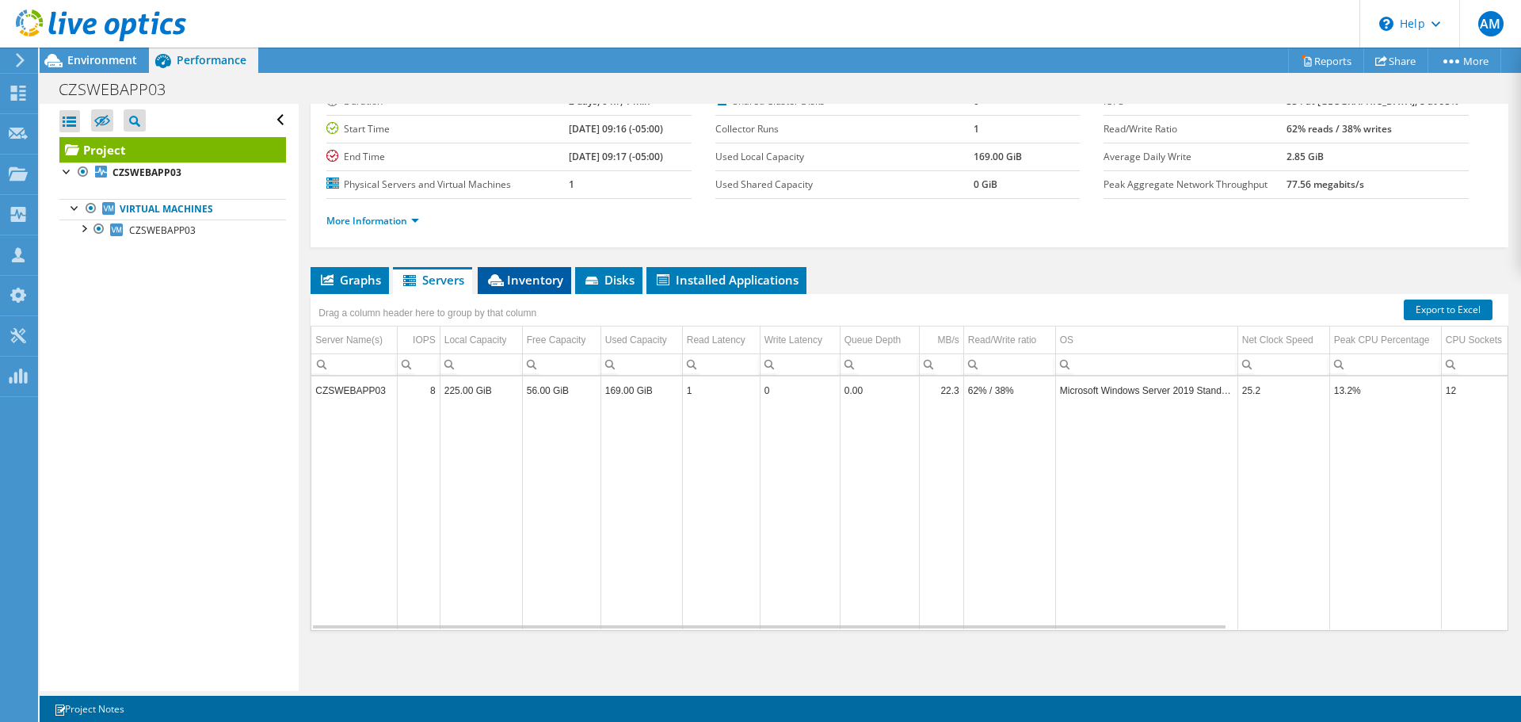
click at [525, 284] on span "Inventory" at bounding box center [525, 280] width 78 height 16
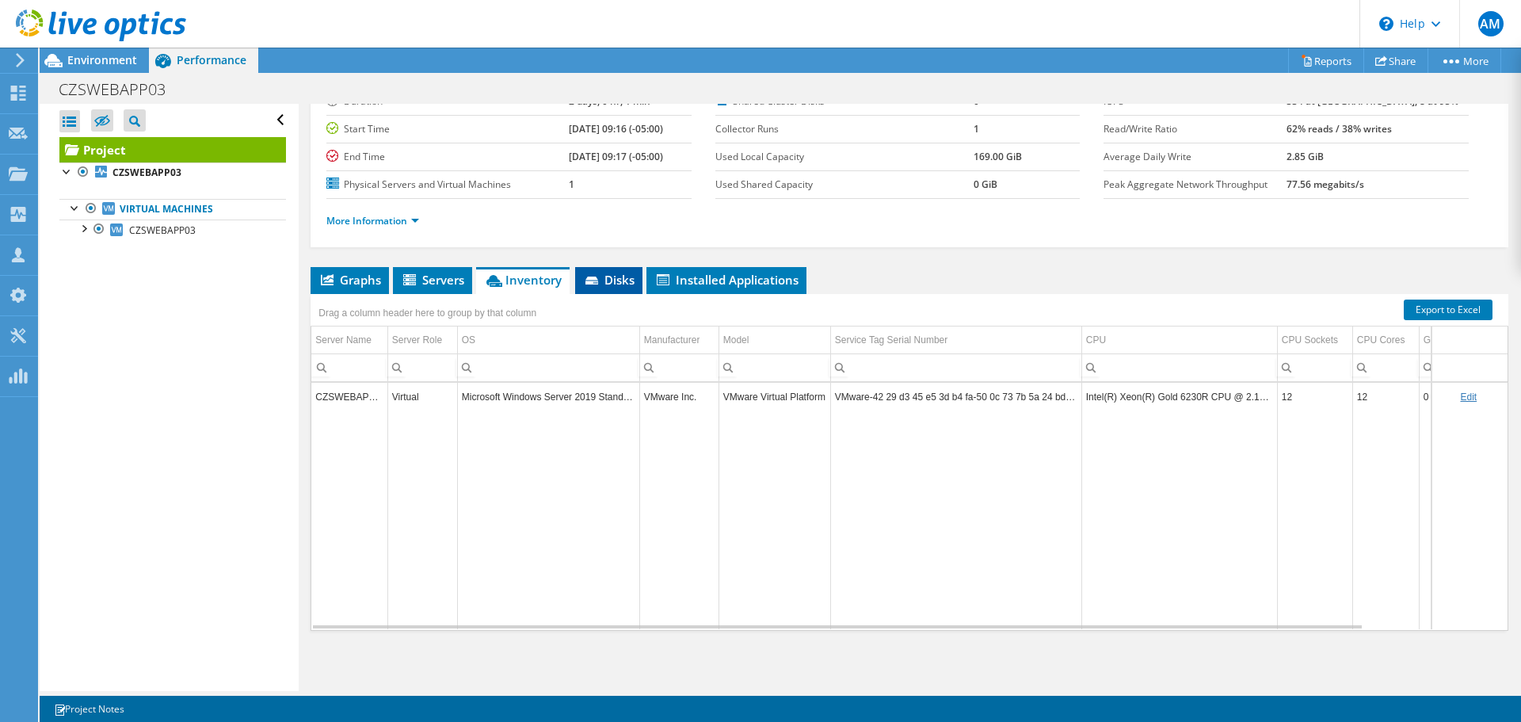
click at [623, 280] on span "Disks" at bounding box center [609, 280] width 52 height 16
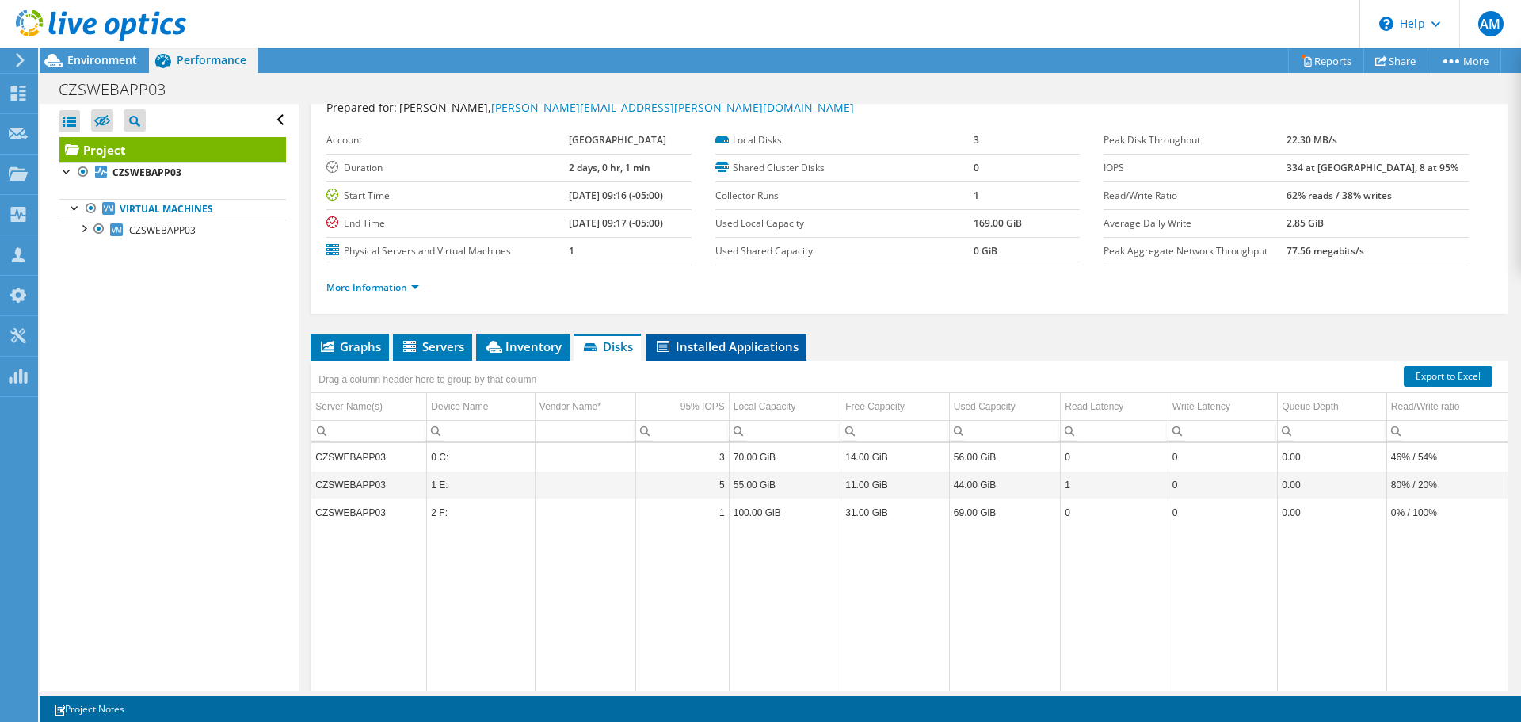
scroll to position [0, 0]
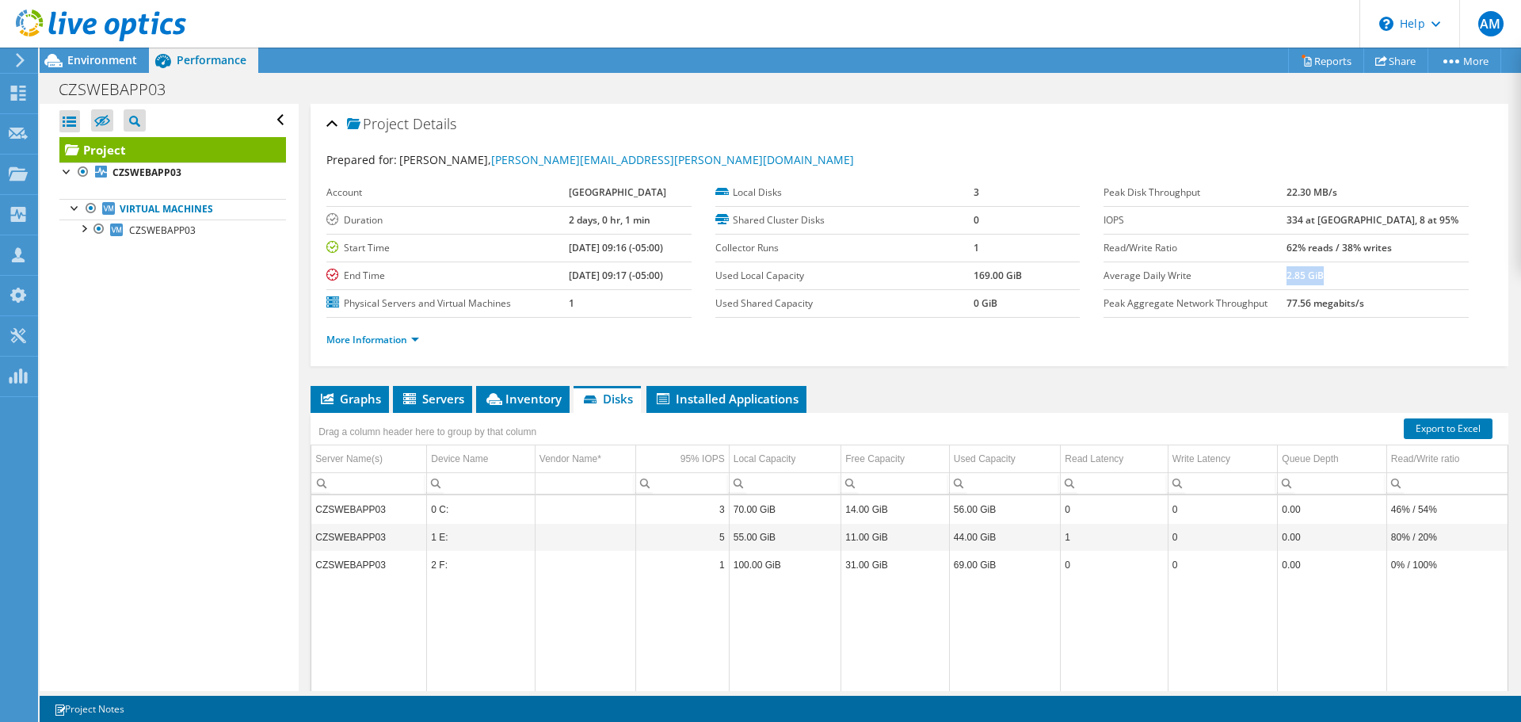
drag, startPoint x: 1320, startPoint y: 273, endPoint x: 1383, endPoint y: 277, distance: 62.8
click at [1383, 277] on td "2.85 GiB" at bounding box center [1378, 275] width 182 height 28
click at [1391, 290] on td "77.56 megabits/s" at bounding box center [1378, 303] width 182 height 28
drag, startPoint x: 1337, startPoint y: 300, endPoint x: 1421, endPoint y: 318, distance: 85.8
click at [1421, 318] on section "Prepared for: [PERSON_NAME], [PERSON_NAME][EMAIL_ADDRESS][PERSON_NAME][DOMAIN_N…" at bounding box center [909, 256] width 1166 height 211
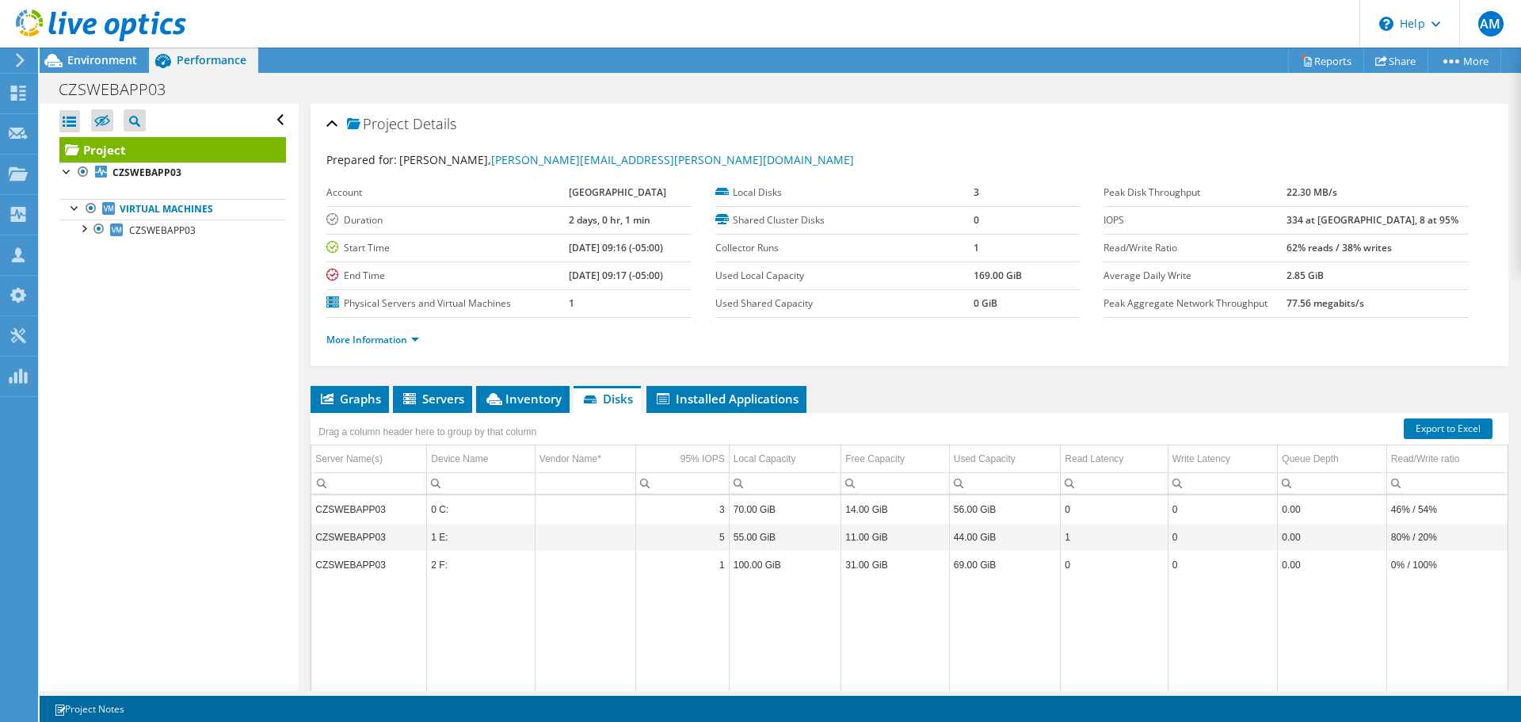
click at [1438, 330] on ul "More Information" at bounding box center [909, 337] width 1166 height 21
